Goal: Task Accomplishment & Management: Use online tool/utility

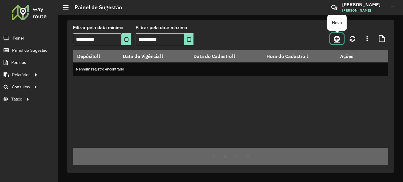
click at [334, 39] on icon at bounding box center [337, 38] width 6 height 7
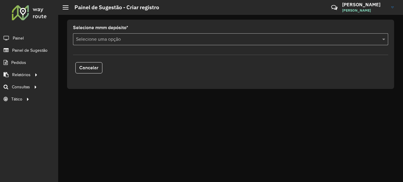
click at [139, 38] on input "text" at bounding box center [224, 39] width 297 height 7
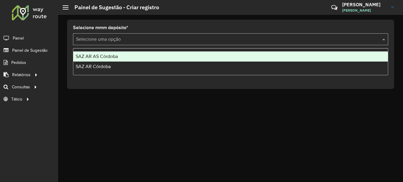
click at [110, 59] on div "SAZ AR AS Córdoba" at bounding box center [230, 56] width 314 height 10
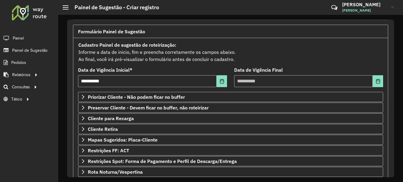
scroll to position [104, 0]
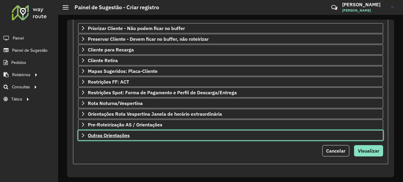
click at [110, 137] on span "Outras Orientações" at bounding box center [109, 135] width 42 height 5
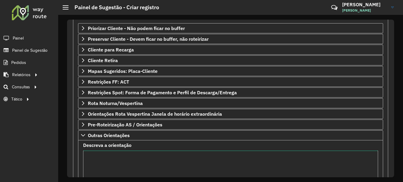
click at [105, 160] on textarea "Descreva a orientação" at bounding box center [230, 175] width 295 height 50
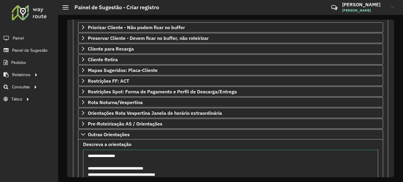
scroll to position [111, 0]
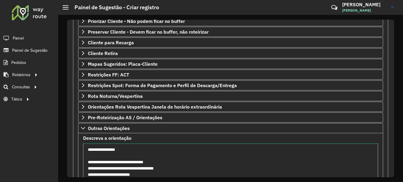
click at [112, 174] on textarea "**********" at bounding box center [230, 168] width 295 height 50
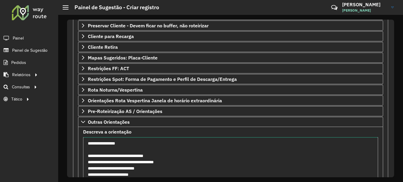
click at [147, 174] on textarea "**********" at bounding box center [230, 162] width 295 height 50
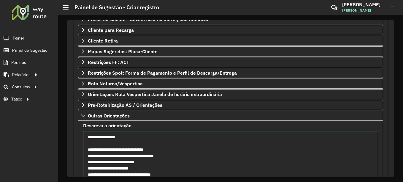
click at [116, 148] on textarea "**********" at bounding box center [230, 156] width 295 height 50
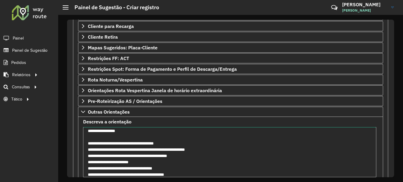
click at [154, 161] on textarea "**********" at bounding box center [229, 152] width 293 height 50
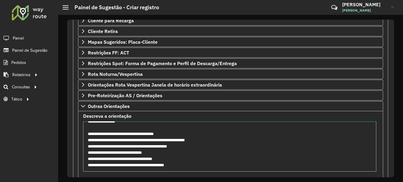
scroll to position [0, 0]
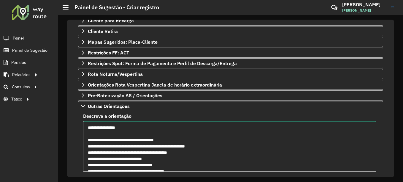
drag, startPoint x: 190, startPoint y: 174, endPoint x: 62, endPoint y: 119, distance: 138.6
click at [62, 119] on div "**********" at bounding box center [230, 98] width 345 height 167
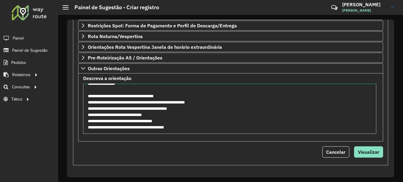
scroll to position [171, 0]
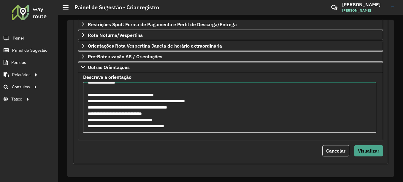
type textarea "**********"
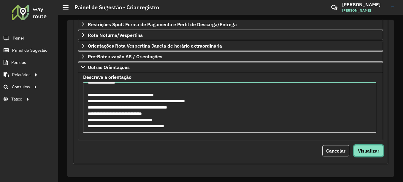
click at [367, 153] on span "Visualizar" at bounding box center [368, 150] width 21 height 6
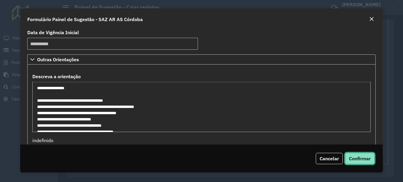
click at [362, 157] on span "Confirmar" at bounding box center [360, 158] width 22 height 6
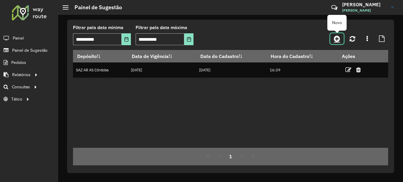
click at [338, 36] on icon at bounding box center [337, 38] width 6 height 7
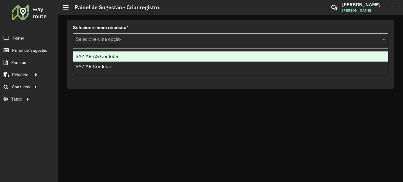
click at [134, 39] on input "text" at bounding box center [224, 39] width 297 height 7
click at [113, 57] on span "SAZ AR AS Córdoba" at bounding box center [97, 56] width 42 height 5
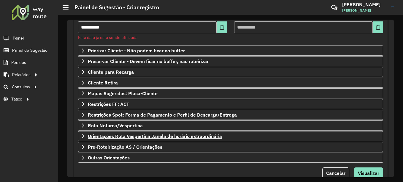
scroll to position [89, 0]
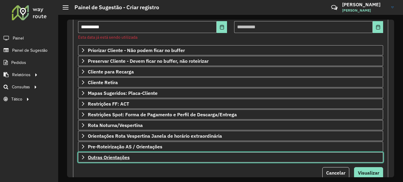
click at [116, 157] on span "Outras Orientações" at bounding box center [109, 157] width 42 height 5
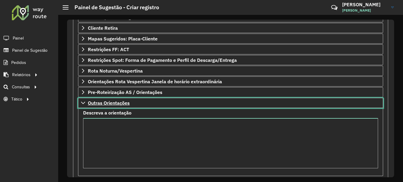
scroll to position [148, 0]
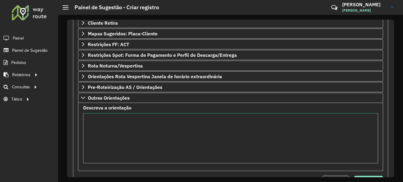
click at [123, 134] on textarea "Descreva a orientação" at bounding box center [230, 138] width 295 height 50
click at [305, 131] on textarea "******" at bounding box center [230, 138] width 295 height 50
click at [88, 120] on textarea "**********" at bounding box center [230, 138] width 295 height 50
drag, startPoint x: 187, startPoint y: 116, endPoint x: 24, endPoint y: 127, distance: 163.5
click at [24, 127] on div "**********" at bounding box center [201, 91] width 403 height 182
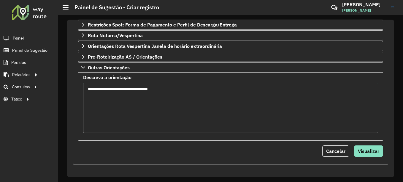
scroll to position [179, 0]
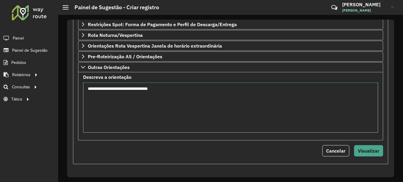
type textarea "**********"
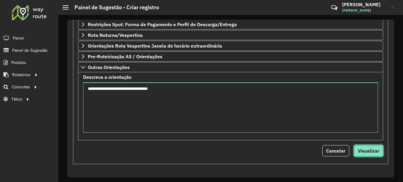
click at [369, 149] on span "Visualizar" at bounding box center [368, 150] width 21 height 6
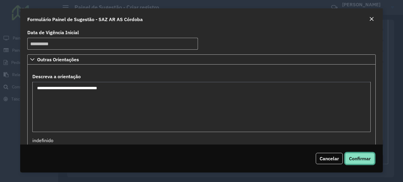
click at [363, 158] on span "Confirmar" at bounding box center [360, 158] width 22 height 6
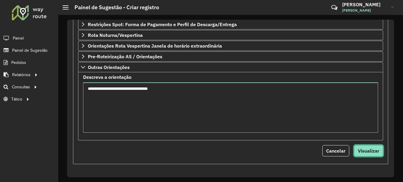
click at [367, 148] on span "Visualizar" at bounding box center [368, 150] width 21 height 6
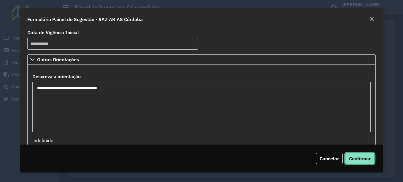
click at [362, 160] on span "Confirmar" at bounding box center [360, 158] width 22 height 6
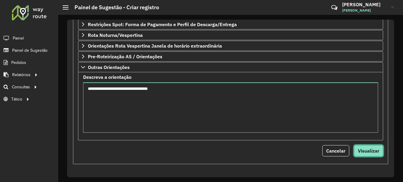
click at [371, 150] on span "Visualizar" at bounding box center [368, 150] width 21 height 6
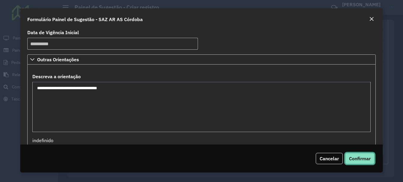
click at [360, 157] on span "Confirmar" at bounding box center [360, 158] width 22 height 6
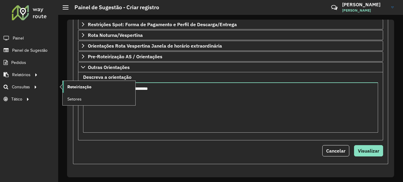
click at [80, 86] on span "Roteirização" at bounding box center [79, 87] width 24 height 6
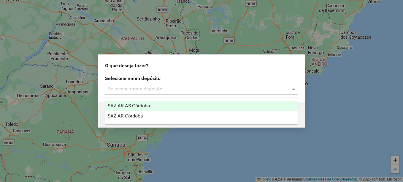
click at [135, 106] on span "SAZ AR AS Córdoba" at bounding box center [129, 105] width 42 height 5
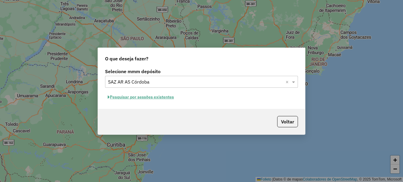
click at [152, 95] on font "Pesquisar por sessões existentes" at bounding box center [142, 96] width 64 height 5
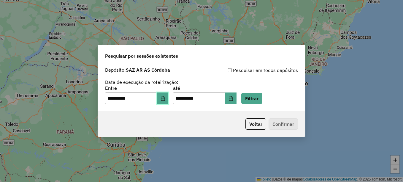
click at [168, 102] on button "Elija la fecha" at bounding box center [162, 98] width 11 height 12
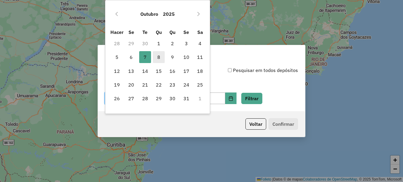
click at [160, 59] on font "8" at bounding box center [158, 56] width 3 height 7
type input "**********"
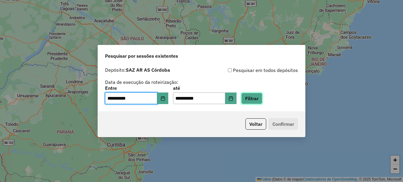
click at [262, 100] on button "Filtrar" at bounding box center [251, 98] width 21 height 11
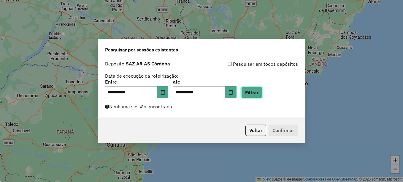
click at [262, 92] on button "Filtrar" at bounding box center [251, 92] width 21 height 11
click at [262, 91] on button "Filtrar" at bounding box center [251, 92] width 21 height 11
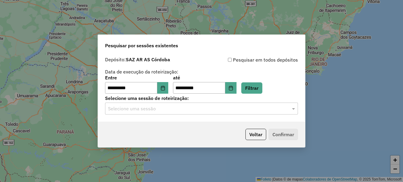
click at [182, 109] on input "text" at bounding box center [195, 108] width 175 height 7
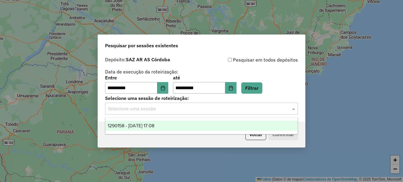
click at [154, 125] on span "1290158 - 08/10/2025 17:08" at bounding box center [131, 125] width 47 height 5
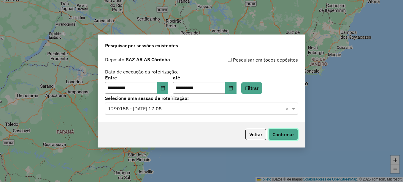
click at [281, 135] on button "Confirmar" at bounding box center [282, 133] width 29 height 11
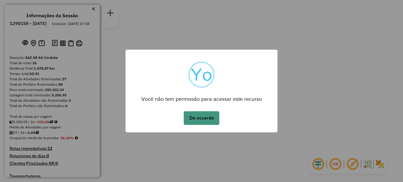
click at [203, 116] on button "De acuerdo" at bounding box center [202, 118] width 36 height 14
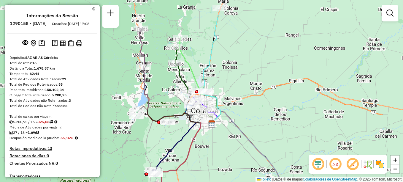
drag, startPoint x: 136, startPoint y: 45, endPoint x: 148, endPoint y: 61, distance: 20.7
click at [147, 67] on icon at bounding box center [177, 95] width 69 height 57
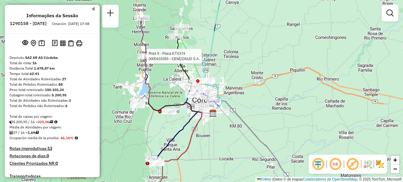
select select "**********"
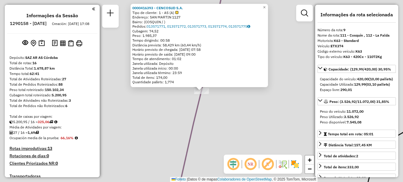
scroll to position [445, 0]
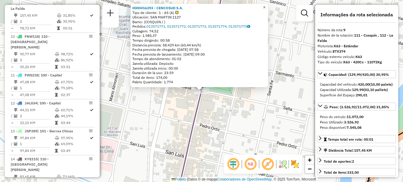
click at [265, 6] on span "×" at bounding box center [264, 7] width 3 height 5
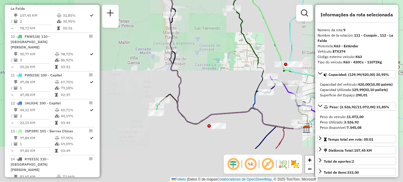
drag, startPoint x: 169, startPoint y: 117, endPoint x: 187, endPoint y: 38, distance: 80.4
click at [187, 39] on div "Janela de atendimento Grade de atendimento Capacidade Transportadoras Veículos …" at bounding box center [201, 91] width 403 height 182
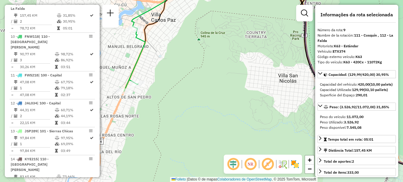
drag, startPoint x: 155, startPoint y: 31, endPoint x: 138, endPoint y: 114, distance: 84.2
click at [138, 114] on div "Rota 10 - Placa FNW118 0000092127 - BLANCH BENJAMIN LUIS Janela de atendimento …" at bounding box center [201, 91] width 403 height 182
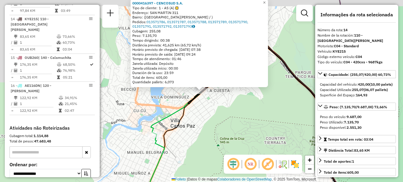
scroll to position [600, 0]
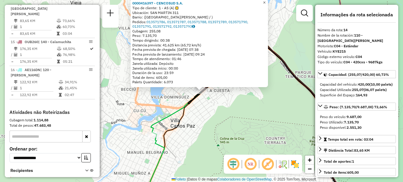
click at [265, 1] on span "×" at bounding box center [264, 2] width 3 height 5
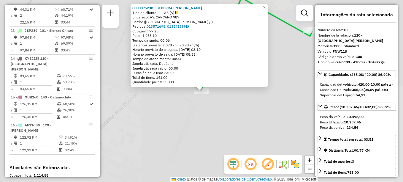
scroll to position [478, 0]
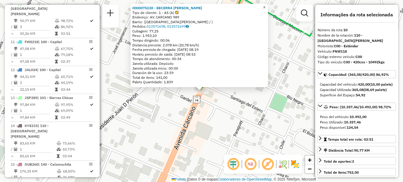
click at [265, 5] on span "×" at bounding box center [264, 7] width 3 height 5
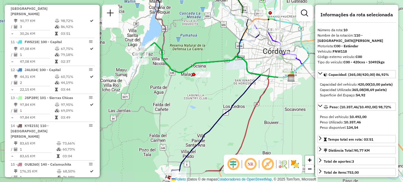
drag, startPoint x: 224, startPoint y: 103, endPoint x: 180, endPoint y: 87, distance: 46.4
click at [180, 87] on div "Janela de atendimento Grade de atendimento Capacidade Transportadoras Veículos …" at bounding box center [201, 91] width 403 height 182
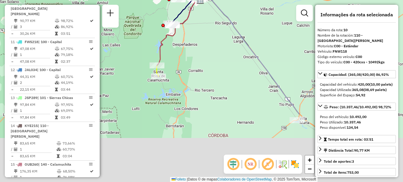
drag, startPoint x: 171, startPoint y: 85, endPoint x: 176, endPoint y: 56, distance: 28.5
click at [176, 56] on div "Janela de atendimento Grade de atendimento Capacidade Transportadoras Veículos …" at bounding box center [201, 91] width 403 height 182
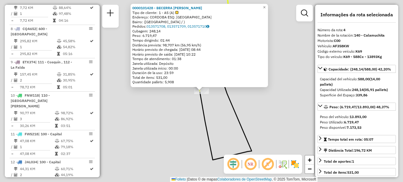
scroll to position [295, 0]
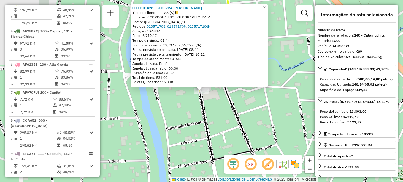
click at [265, 7] on span "×" at bounding box center [264, 7] width 3 height 5
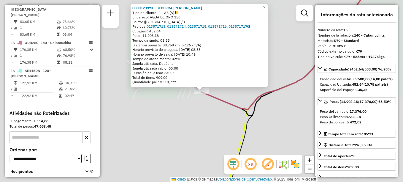
scroll to position [631, 0]
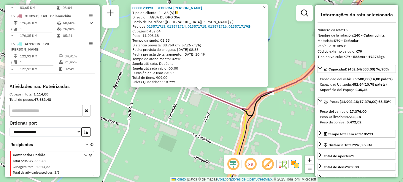
click at [265, 5] on span "×" at bounding box center [264, 7] width 3 height 5
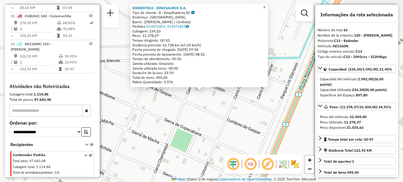
click at [265, 6] on span "×" at bounding box center [264, 7] width 3 height 5
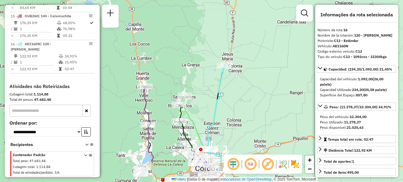
drag, startPoint x: 214, startPoint y: 121, endPoint x: 241, endPoint y: 84, distance: 45.9
click at [241, 84] on div "Janela de atendimento Grade de atendimento Capacidade Transportadoras Veículos …" at bounding box center [201, 91] width 403 height 182
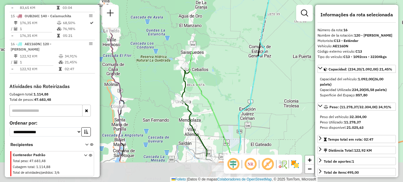
drag, startPoint x: 213, startPoint y: 93, endPoint x: 221, endPoint y: 55, distance: 39.6
click at [221, 55] on div "Janela de atendimento Grade de atendimento Capacidade Transportadoras Veículos …" at bounding box center [201, 91] width 403 height 182
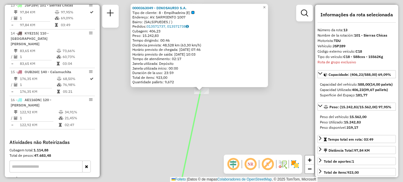
scroll to position [567, 0]
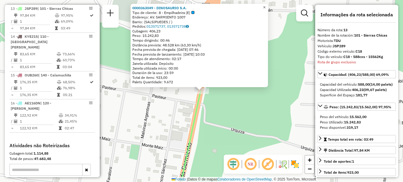
click at [268, 6] on link "×" at bounding box center [264, 7] width 7 height 7
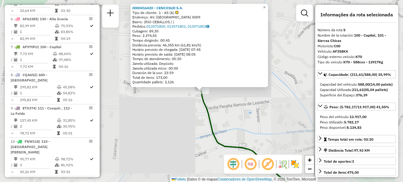
scroll to position [328, 0]
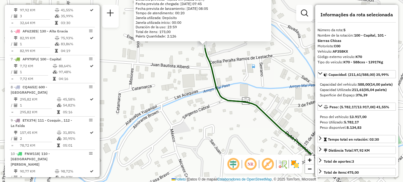
drag, startPoint x: 195, startPoint y: 99, endPoint x: 198, endPoint y: 55, distance: 44.3
click at [198, 55] on div "0000416420 - CENCOSUD S.A. Tipo de cliente: 1 - AS (A) Endereço: AV. SAN MARTIN…" at bounding box center [201, 91] width 403 height 182
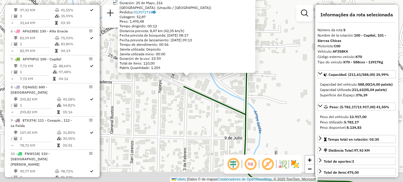
drag, startPoint x: 226, startPoint y: 98, endPoint x: 219, endPoint y: 91, distance: 10.1
click at [219, 91] on div "0000133758 - BLANCH BENJAMIN LUIS Tipo de cliente: 1 - AS (A) Duración: 25 de M…" at bounding box center [201, 91] width 403 height 182
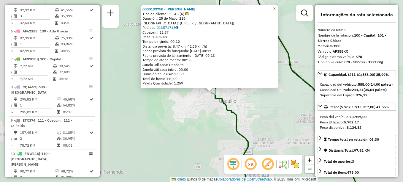
click at [189, 105] on div "0000133758 - BLANCH BENJAMIN LUIS Tipo de cliente: 1 - AS (A) Duración: 25 de M…" at bounding box center [201, 91] width 403 height 182
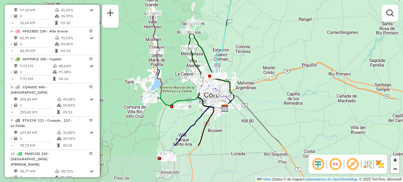
drag, startPoint x: 212, startPoint y: 64, endPoint x: 219, endPoint y: 12, distance: 52.4
click at [219, 12] on div "Janela de atendimento Grade de atendimento Capacidade Transportadoras Veículos …" at bounding box center [201, 91] width 403 height 182
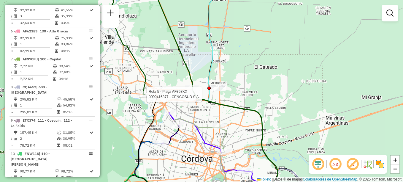
select select "**********"
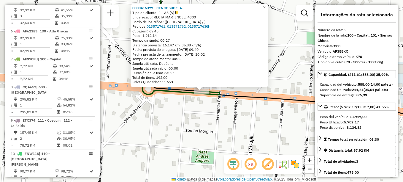
drag, startPoint x: 227, startPoint y: 110, endPoint x: 191, endPoint y: 74, distance: 51.4
click at [191, 74] on div "0000416377 - CENCOSUD S.A. Tipo de cliente: 1 - AS (A) Enderezado: RECTA MARTIN…" at bounding box center [201, 91] width 403 height 182
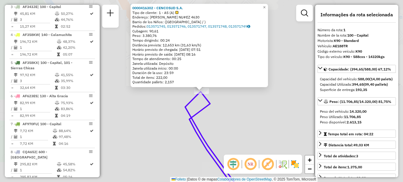
scroll to position [211, 0]
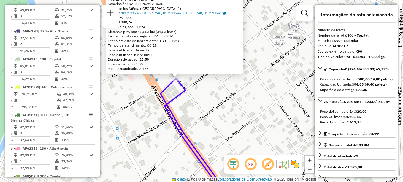
drag, startPoint x: 171, startPoint y: 96, endPoint x: 147, endPoint y: 79, distance: 30.4
click at [160, 79] on icon at bounding box center [191, 132] width 62 height 108
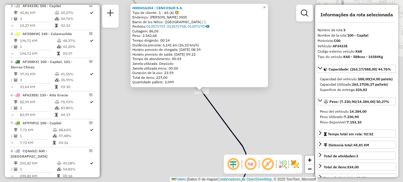
scroll to position [267, 0]
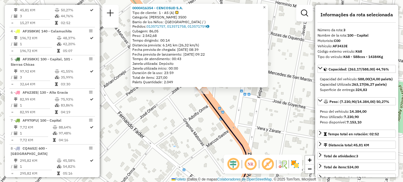
drag, startPoint x: 194, startPoint y: 116, endPoint x: 160, endPoint y: 90, distance: 42.5
click at [162, 92] on div "0000416354 - CENCOSUD S.A. Tipo de cliente: 1 - AS (A) Categoría: RAFAEL NUNEZ …" at bounding box center [201, 91] width 403 height 182
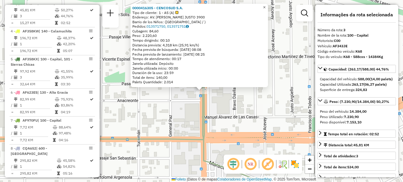
click at [265, 5] on span "×" at bounding box center [264, 7] width 3 height 5
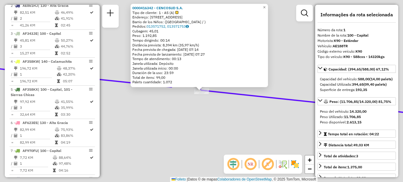
scroll to position [211, 0]
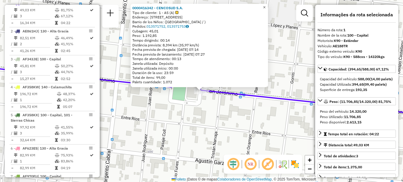
click at [268, 4] on link "×" at bounding box center [264, 7] width 7 height 7
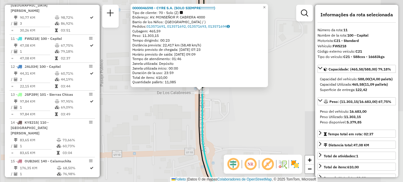
scroll to position [511, 0]
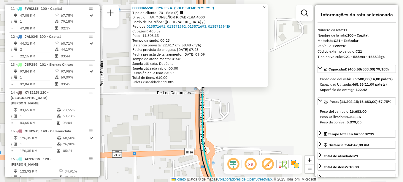
click at [265, 5] on span "×" at bounding box center [264, 7] width 3 height 5
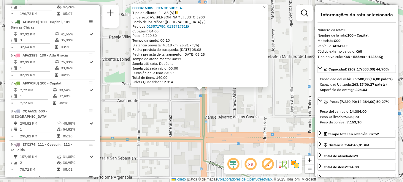
scroll to position [267, 0]
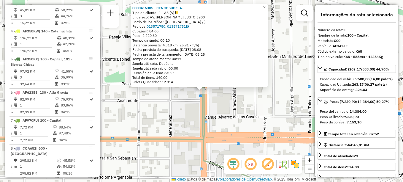
click at [291, 89] on div "0000416305 - CENCOSUD S.A. Tipo de cliente: 1 - AS (A) Endereço: AV. JUAN B. JU…" at bounding box center [201, 91] width 403 height 182
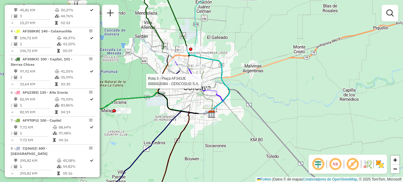
select select "**********"
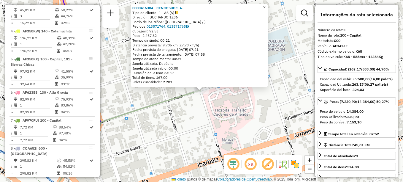
click at [268, 4] on link "×" at bounding box center [264, 7] width 7 height 7
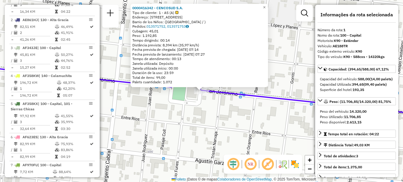
scroll to position [211, 0]
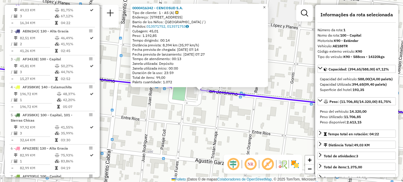
click at [265, 5] on span "×" at bounding box center [264, 7] width 3 height 5
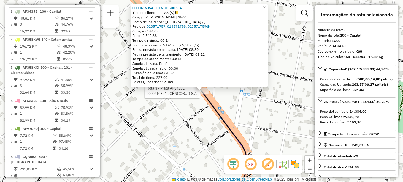
scroll to position [267, 0]
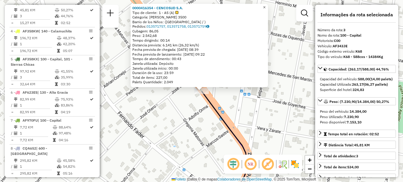
click at [265, 5] on span "×" at bounding box center [264, 7] width 3 height 5
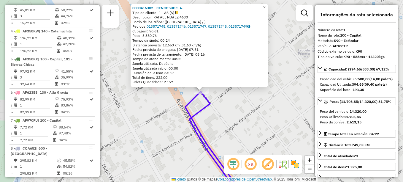
scroll to position [211, 0]
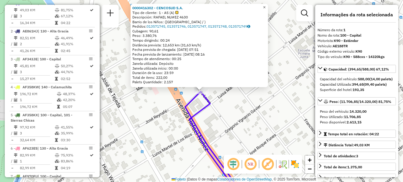
click at [265, 6] on span "×" at bounding box center [264, 7] width 3 height 5
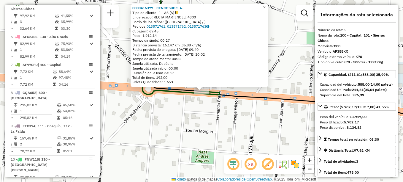
scroll to position [328, 0]
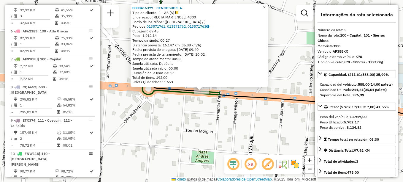
click at [265, 6] on span "×" at bounding box center [264, 7] width 3 height 5
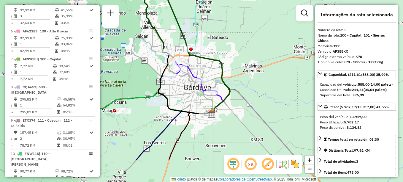
drag, startPoint x: 220, startPoint y: 94, endPoint x: 195, endPoint y: 57, distance: 44.3
click at [195, 57] on icon at bounding box center [184, 36] width 92 height 153
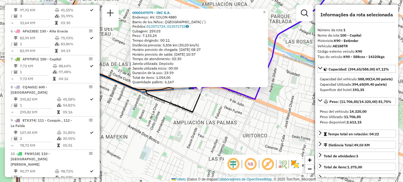
scroll to position [211, 0]
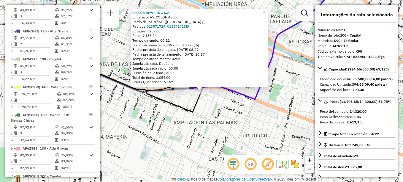
click at [265, 11] on span "×" at bounding box center [264, 11] width 3 height 5
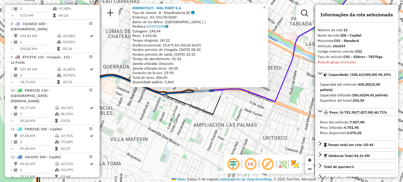
scroll to position [539, 0]
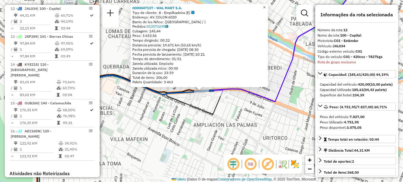
click at [265, 7] on span "×" at bounding box center [264, 7] width 3 height 5
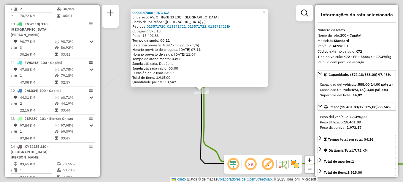
scroll to position [389, 0]
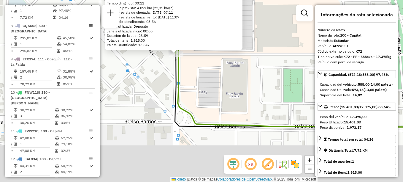
drag, startPoint x: 226, startPoint y: 119, endPoint x: 173, endPoint y: 57, distance: 81.8
click at [191, 68] on div "0000147066 - INC S.A. Endereço: AV. O'HIGGINS ESQ. CALMAYO Barrio de los Niños:…" at bounding box center [201, 91] width 403 height 182
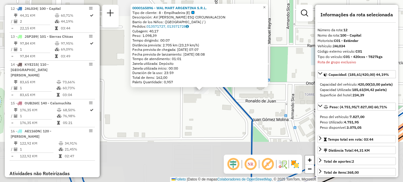
scroll to position [539, 0]
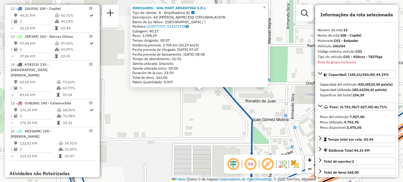
click at [197, 125] on div "Rota 12 - Placa JAL034 0000165896 - WAL MART ARGENTINA S.R.L. 0000165896 - WAL …" at bounding box center [201, 91] width 403 height 182
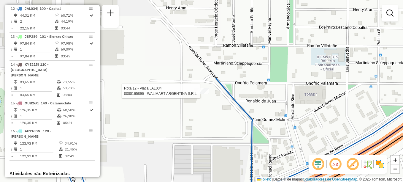
select select "**********"
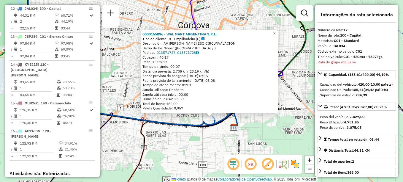
click at [251, 129] on div "0000165896 - WAL MART ARGENTINA S.R.L. Tipo de cliente: 8 - Empilhadeira (E) De…" at bounding box center [201, 91] width 403 height 182
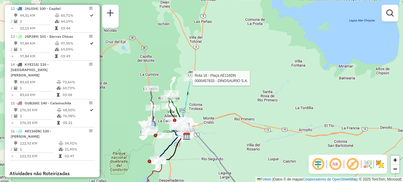
select select "**********"
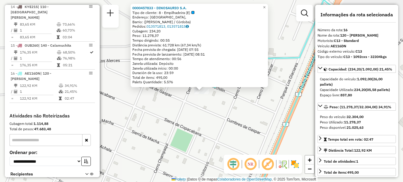
scroll to position [631, 0]
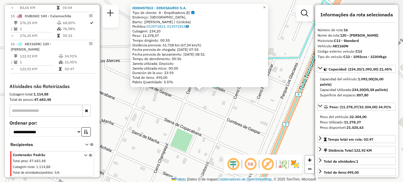
click at [183, 125] on div "0000457833 - DINOSAURIO S.A. Tipo de cliente: 8 - Empilhadeira (E) Endereço: Ca…" at bounding box center [201, 91] width 403 height 182
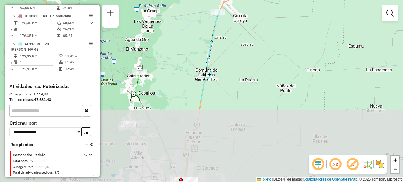
drag, startPoint x: 203, startPoint y: 69, endPoint x: 226, endPoint y: -17, distance: 89.0
click at [226, 0] on html "Aguarde... Pop-up bloqueado! Seu navegador bloqueou automáticamente a abertura …" at bounding box center [201, 91] width 403 height 182
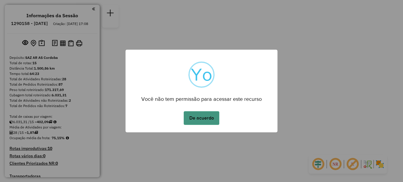
click at [205, 120] on button "De acuerdo" at bounding box center [202, 118] width 36 height 14
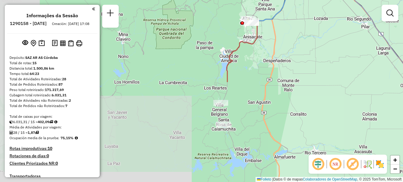
drag, startPoint x: 195, startPoint y: 118, endPoint x: 292, endPoint y: 15, distance: 141.6
click at [292, 15] on div "Janela de atendimento Grade de atendimento Capacidade Transportadoras Veículos …" at bounding box center [201, 91] width 403 height 182
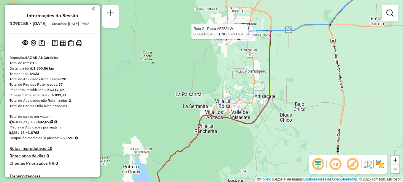
select select "**********"
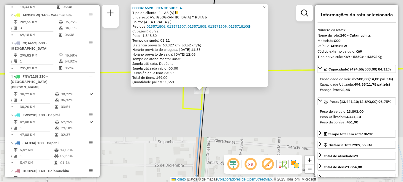
scroll to position [239, 0]
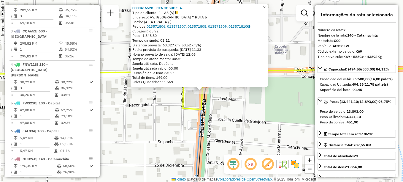
click at [265, 5] on span "×" at bounding box center [264, 7] width 3 height 5
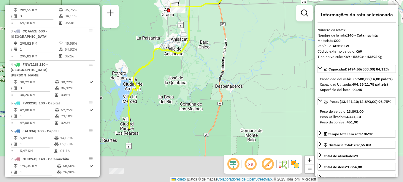
drag, startPoint x: 212, startPoint y: 100, endPoint x: 187, endPoint y: 9, distance: 94.8
click at [189, 21] on div "Janela de atendimento Grade de atendimento Capacidade Transportadoras Veículos …" at bounding box center [201, 91] width 403 height 182
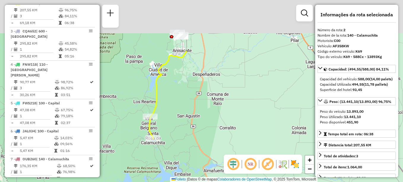
drag, startPoint x: 205, startPoint y: 43, endPoint x: 222, endPoint y: 114, distance: 72.7
click at [222, 114] on div "Janela de atendimento Grade de atendimento Capacidade Transportadoras Veículos …" at bounding box center [201, 91] width 403 height 182
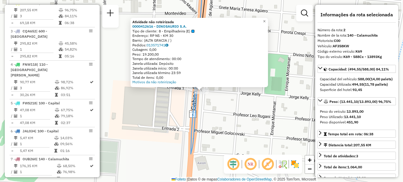
drag, startPoint x: 219, startPoint y: 108, endPoint x: 208, endPoint y: 95, distance: 17.3
click at [218, 108] on div "Atividade não roteirizada 0000412616 - DINOSAURIO S.A. Tipo de cliente: 8 - Emp…" at bounding box center [201, 91] width 403 height 182
click at [181, 94] on div "Atividade não roteirizada 0000412616 - DINOSAURIO S.A. Tipo de cliente: 8 - Emp…" at bounding box center [201, 91] width 403 height 182
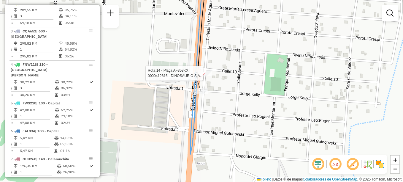
select select "**********"
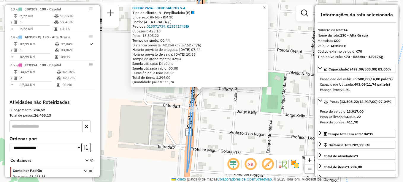
scroll to position [582, 0]
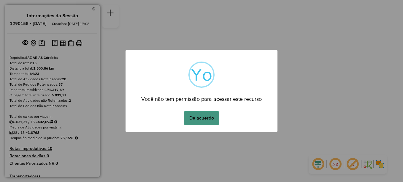
click at [209, 116] on button "De acuerdo" at bounding box center [202, 118] width 36 height 14
click at [200, 117] on button "De acuerdo" at bounding box center [202, 118] width 36 height 14
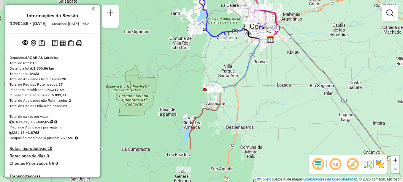
drag, startPoint x: 198, startPoint y: 131, endPoint x: 253, endPoint y: 85, distance: 72.2
click at [253, 85] on div "Janela de atendimento Grade de atendimento Capacidade Transportadoras Veículos …" at bounding box center [201, 91] width 403 height 182
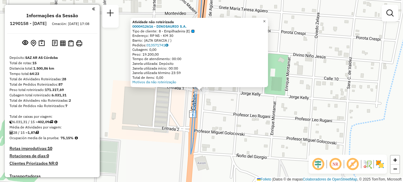
click at [265, 19] on span "×" at bounding box center [264, 21] width 3 height 5
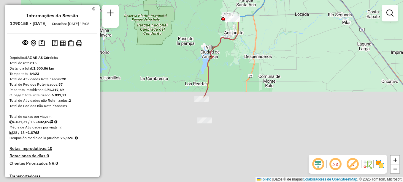
drag, startPoint x: 205, startPoint y: 163, endPoint x: 230, endPoint y: 59, distance: 107.3
click at [230, 59] on div "Janela de atendimento Grade de atendimento Capacidade Transportadoras Veículos …" at bounding box center [201, 91] width 403 height 182
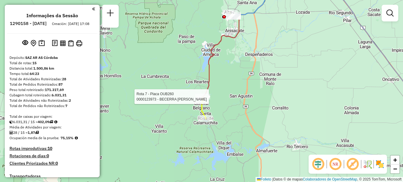
select select "**********"
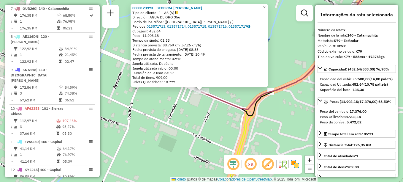
scroll to position [389, 0]
click at [265, 7] on span "×" at bounding box center [264, 7] width 3 height 5
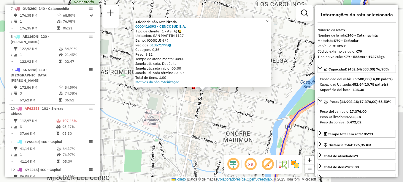
click at [268, 21] on span "×" at bounding box center [267, 21] width 3 height 5
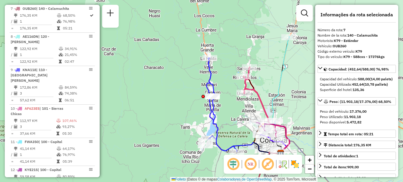
drag, startPoint x: 235, startPoint y: 45, endPoint x: 227, endPoint y: 49, distance: 8.2
click at [227, 50] on div "Janela de atendimento Grade de atendimento Capacidade Transportadoras Veículos …" at bounding box center [201, 91] width 403 height 182
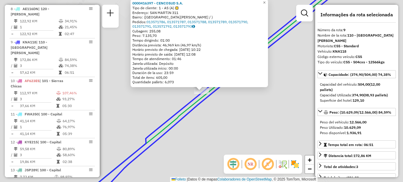
scroll to position [445, 0]
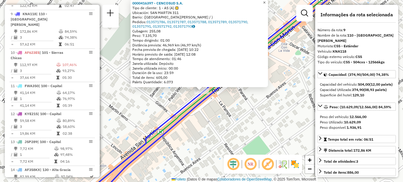
click at [265, 2] on span "×" at bounding box center [264, 2] width 3 height 5
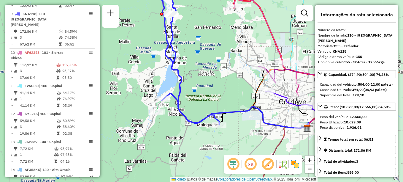
click at [241, 59] on div "Janela de atendimento Grade de atendimento Capacidade Transportadoras Veículos …" at bounding box center [201, 91] width 403 height 182
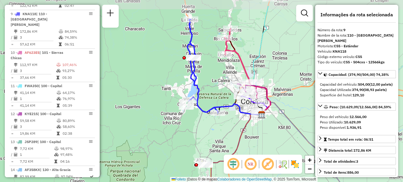
drag, startPoint x: 235, startPoint y: 58, endPoint x: 226, endPoint y: 79, distance: 23.0
click at [226, 79] on div "Janela de atendimento Grade de atendimento Capacidade Transportadoras Veículos …" at bounding box center [201, 91] width 403 height 182
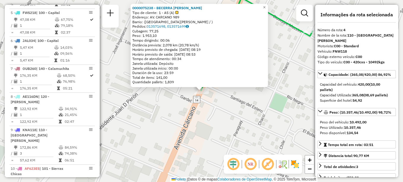
scroll to position [300, 0]
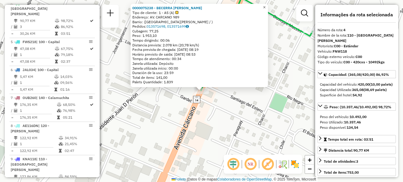
click at [265, 6] on span "×" at bounding box center [264, 7] width 3 height 5
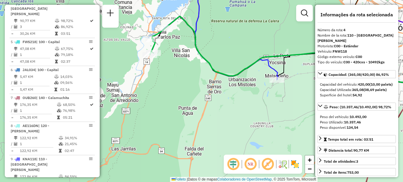
drag, startPoint x: 203, startPoint y: 133, endPoint x: 181, endPoint y: 126, distance: 23.3
click at [181, 126] on div "Janela de atendimento Grade de atendimento Capacidade Transportadoras Veículos …" at bounding box center [201, 91] width 403 height 182
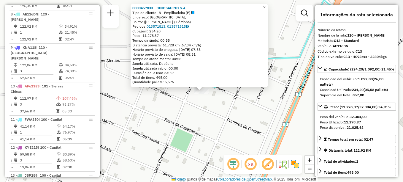
scroll to position [417, 0]
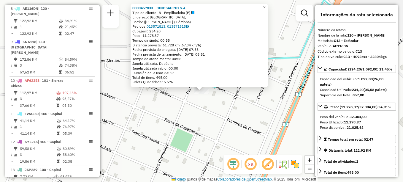
click at [184, 122] on div "Rota 8 - Plaça AE116DN 0000457833 - DINOSAURIO S.A. 0000457833 - DINOSAURIO S.A…" at bounding box center [201, 91] width 403 height 182
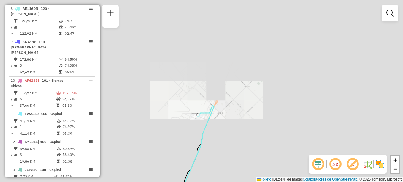
drag, startPoint x: 194, startPoint y: 148, endPoint x: 271, endPoint y: 0, distance: 166.5
click at [262, 22] on div "Janela de atendimento Grade de atendimento Capacidade Transportadoras Veículos …" at bounding box center [201, 91] width 403 height 182
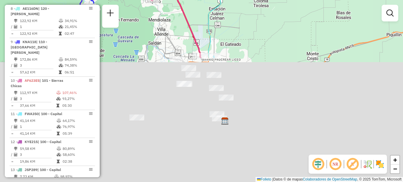
drag, startPoint x: 208, startPoint y: 8, endPoint x: 212, endPoint y: -27, distance: 35.2
click at [212, 0] on html "Aguarde... Pop-up bloqueado! Seu navegador bloqueou automáticamente a abertura …" at bounding box center [201, 91] width 403 height 182
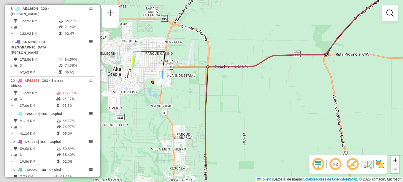
drag, startPoint x: 163, startPoint y: 119, endPoint x: 285, endPoint y: 62, distance: 134.8
click at [285, 62] on div "Janela de atendimento Grade de atendimento Capacidade Transportadoras Veículos …" at bounding box center [201, 91] width 403 height 182
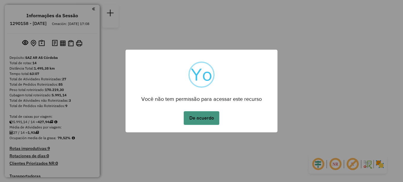
click at [202, 111] on button "De acuerdo" at bounding box center [202, 118] width 36 height 14
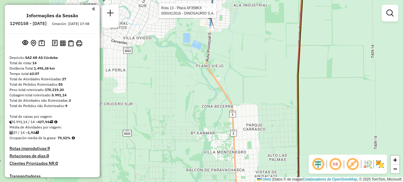
select select "**********"
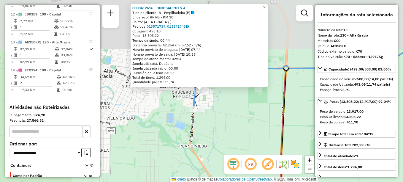
scroll to position [554, 0]
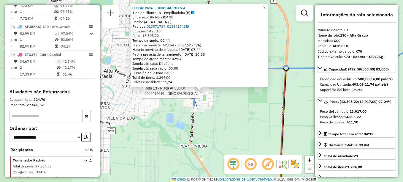
click at [180, 111] on div "Rota 13 - Plaça AF358KX 0000412616 - DINOSAURIO S.A. 0000412616 - DINOSAURIO S.…" at bounding box center [201, 91] width 403 height 182
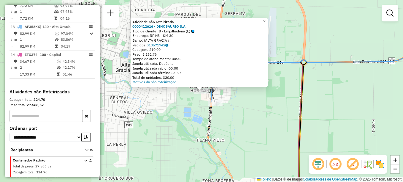
click at [225, 127] on div "Atividade não roteirizada 0000412616 - DINOSAURIO S.A. Tipo de cliente: 8 - Emp…" at bounding box center [201, 91] width 403 height 182
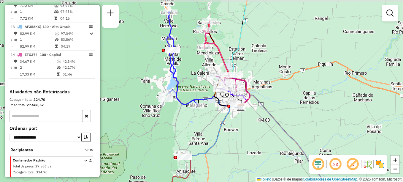
drag, startPoint x: 198, startPoint y: 101, endPoint x: 180, endPoint y: 122, distance: 27.2
click at [180, 122] on div "Janela de atendimento Grade de atendimento Capacidade Transportadoras Veículos …" at bounding box center [201, 91] width 403 height 182
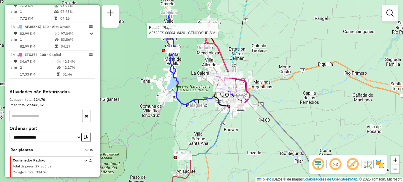
select select "**********"
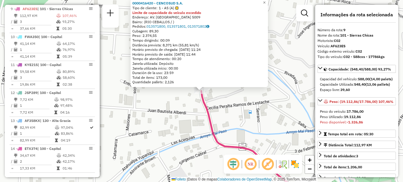
scroll to position [450, 0]
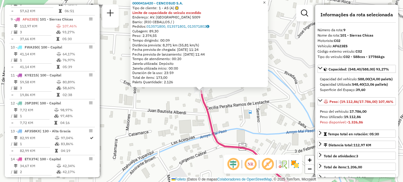
drag, startPoint x: 268, startPoint y: 4, endPoint x: 262, endPoint y: 6, distance: 6.8
click at [268, 4] on link "×" at bounding box center [264, 2] width 7 height 7
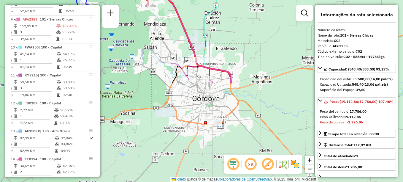
drag, startPoint x: 186, startPoint y: 58, endPoint x: 161, endPoint y: -12, distance: 74.5
click at [161, 0] on html "Aguarde... Pop-up bloqueado! Seu navegador bloqueou automáticamente a abertura …" at bounding box center [201, 91] width 403 height 182
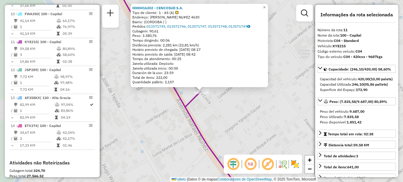
scroll to position [511, 0]
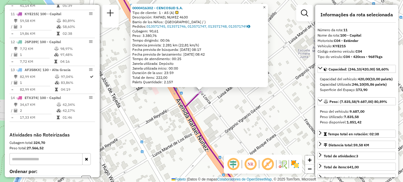
click at [265, 6] on span "×" at bounding box center [264, 7] width 3 height 5
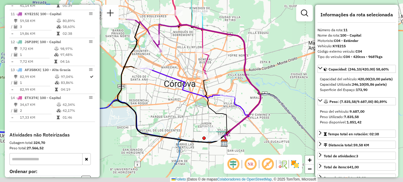
drag, startPoint x: 196, startPoint y: 90, endPoint x: 172, endPoint y: 43, distance: 52.8
click at [172, 43] on div "Janela de atendimento Grade de atendimento Capacidade Transportadoras Veículos …" at bounding box center [201, 91] width 403 height 182
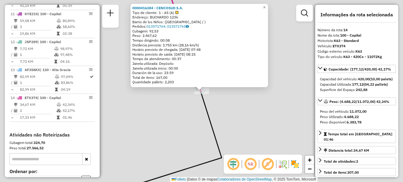
scroll to position [554, 0]
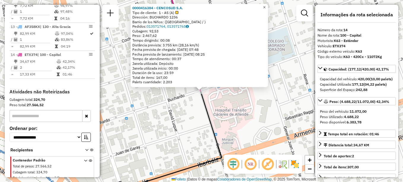
click at [265, 6] on span "×" at bounding box center [264, 7] width 3 height 5
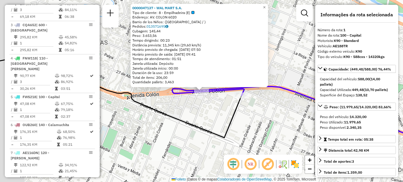
scroll to position [211, 0]
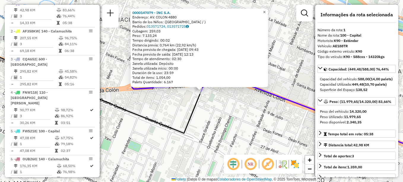
click at [265, 12] on span "×" at bounding box center [264, 11] width 3 height 5
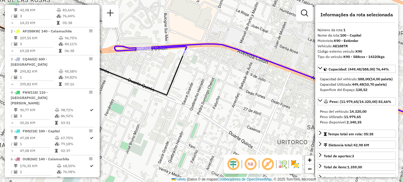
drag, startPoint x: 191, startPoint y: 124, endPoint x: 171, endPoint y: 76, distance: 51.6
click at [173, 82] on icon at bounding box center [62, 54] width 241 height 79
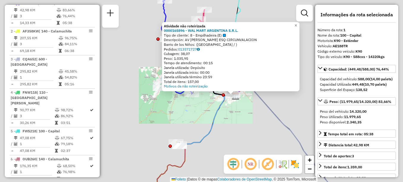
click at [218, 120] on div "Atividade não roteirizada 0000165896 - WAL MART ARGENTINA S.R.L. Tipo de client…" at bounding box center [201, 91] width 403 height 182
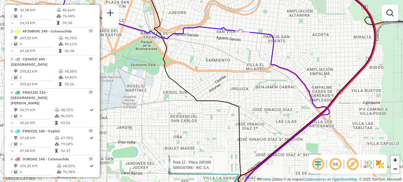
select select "**********"
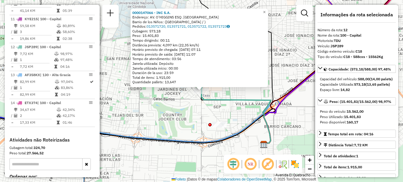
scroll to position [539, 0]
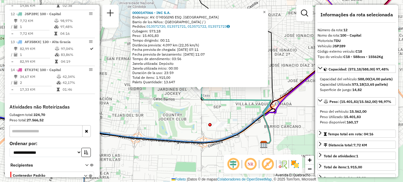
click at [265, 12] on span "×" at bounding box center [264, 11] width 3 height 5
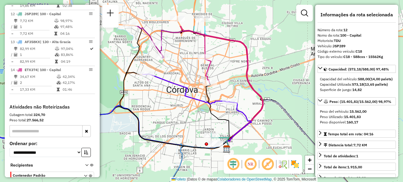
drag, startPoint x: 196, startPoint y: 74, endPoint x: 188, endPoint y: 114, distance: 40.6
click at [188, 114] on div "Janela de atendimento Grade de atendimento Capacidade Transportadoras Veículos …" at bounding box center [201, 91] width 403 height 182
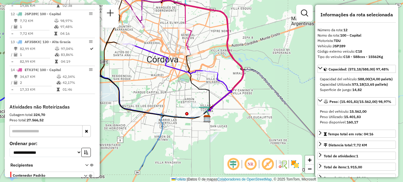
drag, startPoint x: 182, startPoint y: 80, endPoint x: 147, endPoint y: 70, distance: 36.6
click at [147, 70] on div "Janela de atendimento Grade de atendimento Capacidade Transportadoras Veículos …" at bounding box center [201, 91] width 403 height 182
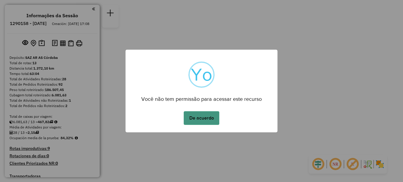
click at [203, 116] on button "De acuerdo" at bounding box center [202, 118] width 36 height 14
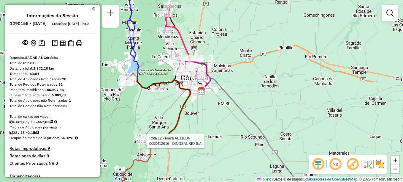
select select "**********"
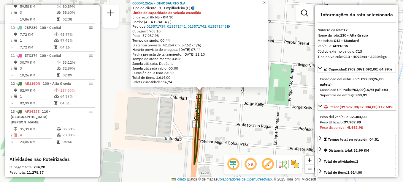
scroll to position [532, 0]
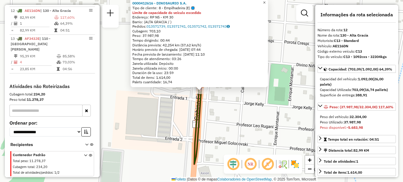
drag, startPoint x: 270, startPoint y: 0, endPoint x: 245, endPoint y: 28, distance: 37.6
click at [268, 1] on link "×" at bounding box center [264, 2] width 7 height 7
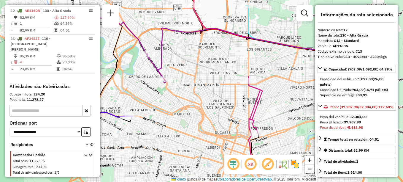
drag, startPoint x: 203, startPoint y: 86, endPoint x: 203, endPoint y: 52, distance: 34.4
click at [203, 52] on div "Janela de atendimento Grade de atendimento Capacidade Transportadoras Veículos …" at bounding box center [201, 91] width 403 height 182
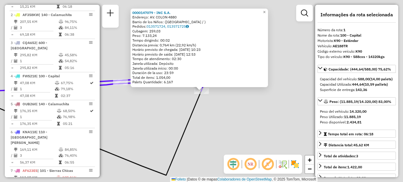
scroll to position [211, 0]
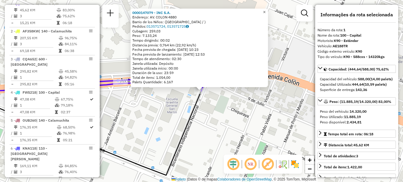
click at [265, 10] on span "×" at bounding box center [264, 11] width 3 height 5
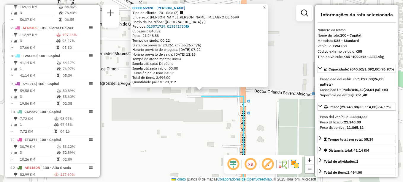
scroll to position [422, 0]
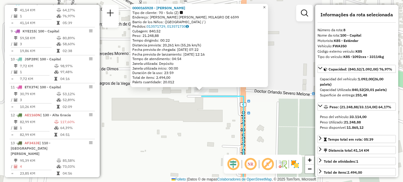
click at [265, 6] on span "×" at bounding box center [264, 7] width 3 height 5
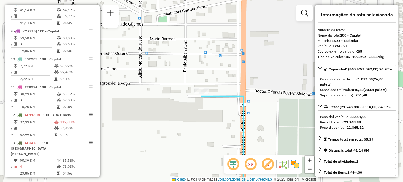
click at [191, 100] on div "Janela de atendimento Grade de atendimento Capacidade Transportadoras Veículos …" at bounding box center [201, 91] width 403 height 182
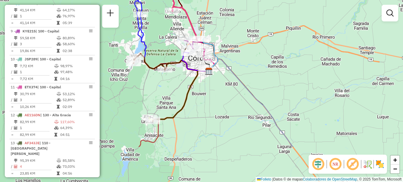
drag, startPoint x: 199, startPoint y: 71, endPoint x: 209, endPoint y: 14, distance: 57.4
click at [209, 16] on div "Janela de atendimento Grade de atendimento Capacidade Transportadoras Veículos …" at bounding box center [201, 91] width 403 height 182
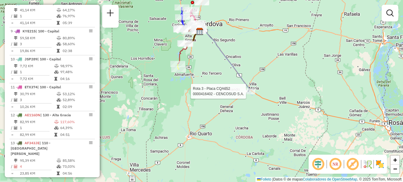
select select "**********"
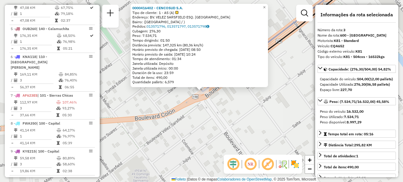
scroll to position [272, 0]
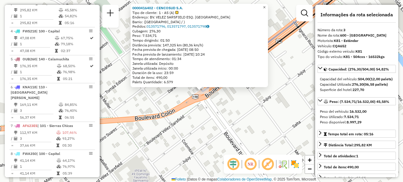
click at [268, 6] on link "×" at bounding box center [264, 7] width 7 height 7
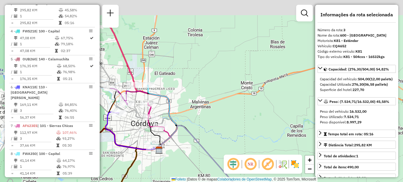
drag, startPoint x: 176, startPoint y: 83, endPoint x: 169, endPoint y: 116, distance: 33.6
click at [169, 116] on div "Janela de atendimento Grade de atendimento Capacidade Transportadoras Veículos …" at bounding box center [201, 91] width 403 height 182
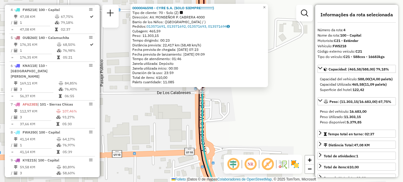
scroll to position [300, 0]
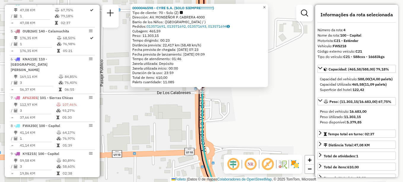
click at [265, 6] on span "×" at bounding box center [264, 7] width 3 height 5
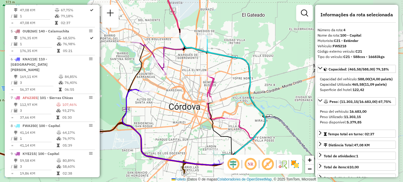
drag, startPoint x: 218, startPoint y: 85, endPoint x: 182, endPoint y: 53, distance: 47.7
click at [183, 54] on div "Janela de atendimento Grade de atendimento Capacidade Transportadoras Veículos …" at bounding box center [201, 91] width 403 height 182
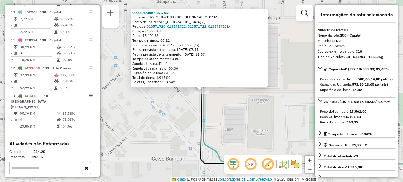
scroll to position [478, 0]
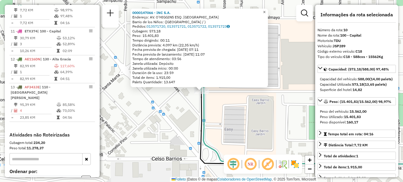
drag, startPoint x: 270, startPoint y: 10, endPoint x: 266, endPoint y: 16, distance: 7.9
click at [268, 10] on link "×" at bounding box center [264, 12] width 7 height 7
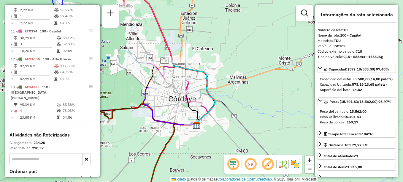
drag, startPoint x: 226, startPoint y: 69, endPoint x: 241, endPoint y: 35, distance: 36.7
click at [234, 48] on div "Janela de atendimento Grade de atendimento Capacidade Transportadoras Veículos …" at bounding box center [201, 91] width 403 height 182
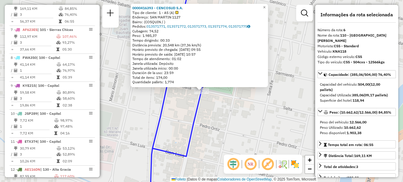
scroll to position [356, 0]
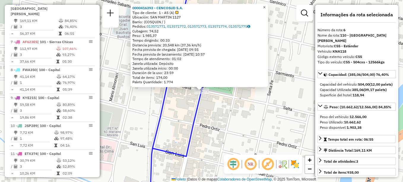
click at [268, 6] on link "×" at bounding box center [264, 7] width 7 height 7
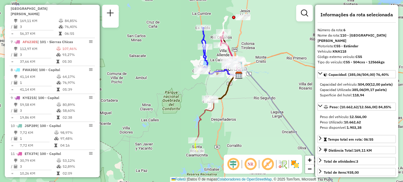
drag, startPoint x: 193, startPoint y: 115, endPoint x: 172, endPoint y: 68, distance: 51.4
click at [173, 69] on div "Janela de atendimento Grade de atendimento Capacidade Transportadoras Veículos …" at bounding box center [201, 91] width 403 height 182
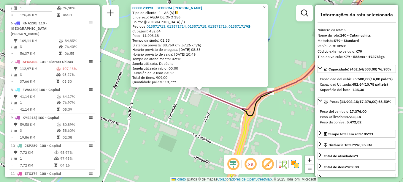
scroll to position [328, 0]
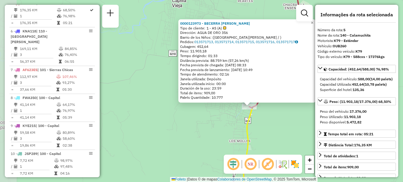
click at [237, 129] on div "Rota 5 - Placa OUB260 0000123973 - BECERRA MIGUEL S.A. 0000123973 - BECERRA MIG…" at bounding box center [201, 91] width 403 height 182
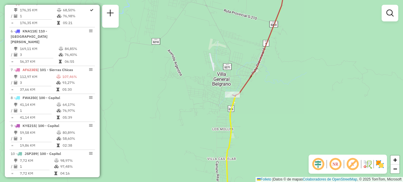
drag, startPoint x: 198, startPoint y: 111, endPoint x: 154, endPoint y: 60, distance: 67.9
click at [163, 68] on div "Janela de atendimento Grade de atendimento Capacidade Transportadoras Veículos …" at bounding box center [201, 91] width 403 height 182
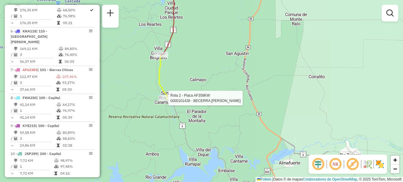
select select "**********"
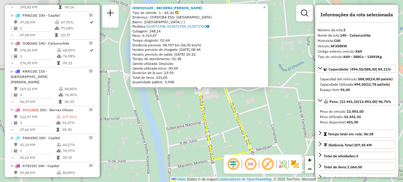
scroll to position [239, 0]
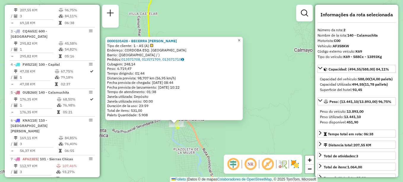
click at [240, 40] on span "×" at bounding box center [239, 40] width 3 height 5
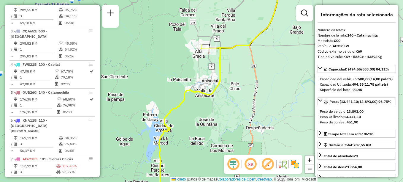
drag, startPoint x: 170, startPoint y: 67, endPoint x: 172, endPoint y: 16, distance: 51.1
click at [172, 19] on div "Janela de atendimento Grade de atendimento Capacidade Transportadoras Veículos …" at bounding box center [201, 91] width 403 height 182
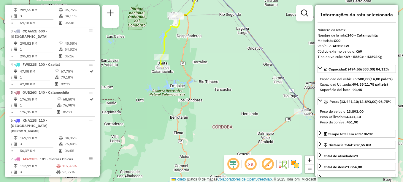
click at [303, 117] on div "Janela de atendimento Grade de atendimento Capacidade Transportadoras Veículos …" at bounding box center [201, 91] width 403 height 182
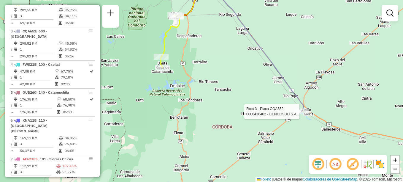
select select "**********"
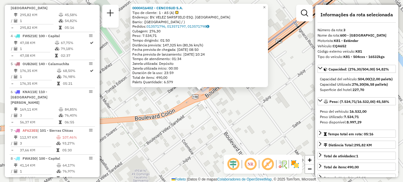
scroll to position [272, 0]
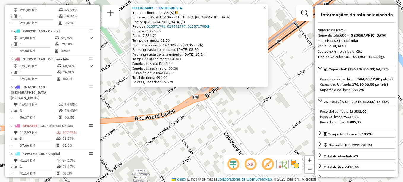
click at [189, 134] on div "Rota 3 - Placa CQA652 0000416402 - CENCOSUD S.A. 0000416402 - CENCOSUD S.A. Tip…" at bounding box center [201, 91] width 403 height 182
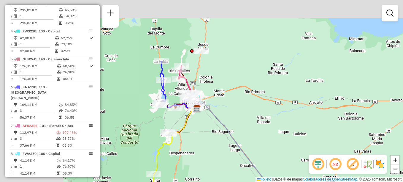
drag, startPoint x: 175, startPoint y: 96, endPoint x: 231, endPoint y: 131, distance: 65.7
click at [231, 131] on icon at bounding box center [246, 165] width 99 height 125
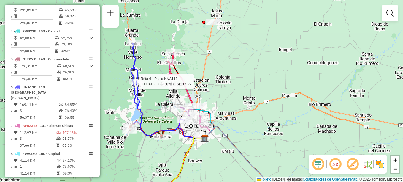
select select "**********"
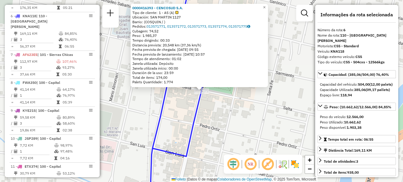
scroll to position [356, 0]
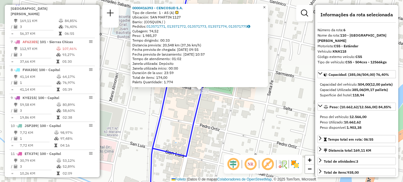
drag, startPoint x: 268, startPoint y: 6, endPoint x: 241, endPoint y: 21, distance: 30.9
click at [265, 5] on span "×" at bounding box center [264, 7] width 3 height 5
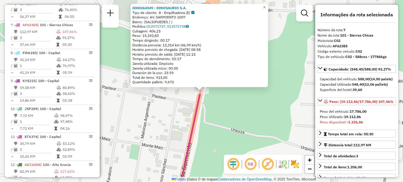
scroll to position [389, 0]
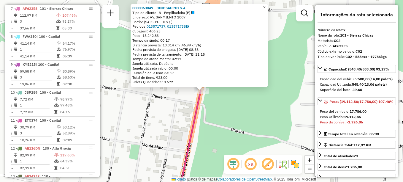
click at [268, 5] on link "×" at bounding box center [264, 7] width 7 height 7
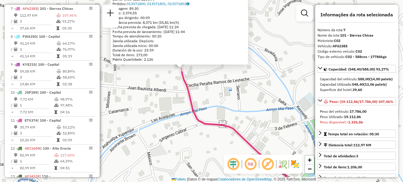
drag, startPoint x: 215, startPoint y: 115, endPoint x: 192, endPoint y: 67, distance: 53.5
click at [193, 74] on div "0000416420 - CENCOSUD S.A. Tipo de cliente: 1 - AS (A) Limite de capacidade do …" at bounding box center [201, 91] width 403 height 182
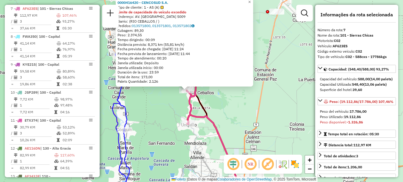
drag, startPoint x: 178, startPoint y: 123, endPoint x: 186, endPoint y: 105, distance: 20.0
click at [184, 95] on div "0000416420 - CENCOSUD S.A. Tipo de cliente: 1 - AS (A) Limite de capacidade do …" at bounding box center [201, 91] width 403 height 182
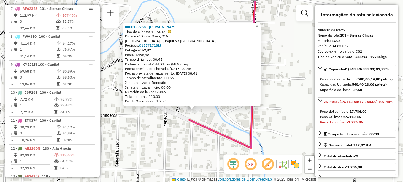
drag, startPoint x: 287, startPoint y: 49, endPoint x: 279, endPoint y: 68, distance: 20.4
click at [279, 68] on div "0000133758 - BLANCH BENJAMIN LUIS Tipo de cliente: 1 - AS (A) Duración: 25 de M…" at bounding box center [201, 91] width 403 height 182
click at [258, 25] on span "×" at bounding box center [256, 26] width 3 height 5
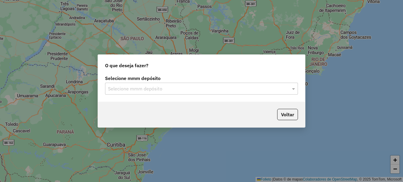
drag, startPoint x: 133, startPoint y: 87, endPoint x: 133, endPoint y: 97, distance: 10.4
click at [133, 87] on input "text" at bounding box center [195, 88] width 175 height 7
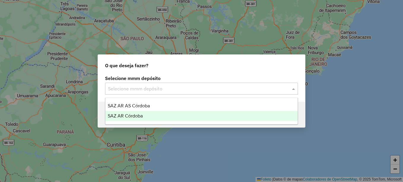
click at [132, 118] on span "SAZ AR Córdoba" at bounding box center [125, 115] width 35 height 5
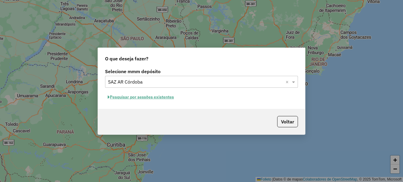
click at [159, 97] on font "Pesquisar por sessões existentes" at bounding box center [142, 96] width 64 height 5
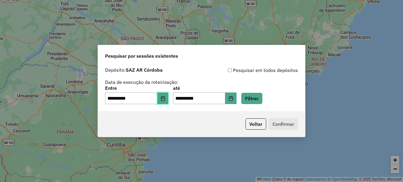
click at [165, 98] on icon "Elija la fecha" at bounding box center [162, 98] width 5 height 5
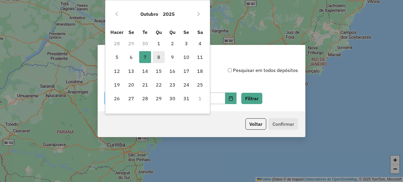
click at [156, 56] on span "8" at bounding box center [159, 57] width 12 height 12
type input "**********"
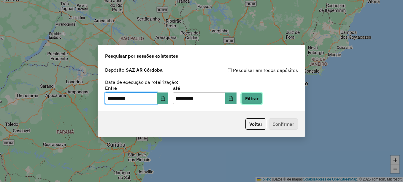
click at [262, 100] on button "Filtrar" at bounding box center [251, 98] width 21 height 11
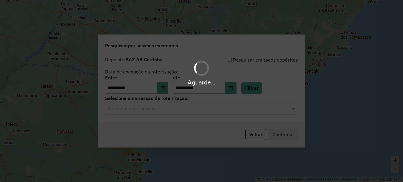
click at [185, 109] on input "text" at bounding box center [195, 108] width 175 height 7
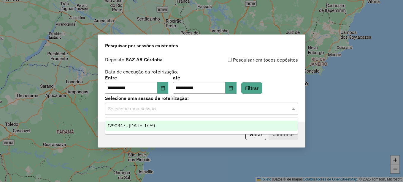
click at [172, 125] on div "1290347 - [DATE] 17:59" at bounding box center [201, 125] width 192 height 10
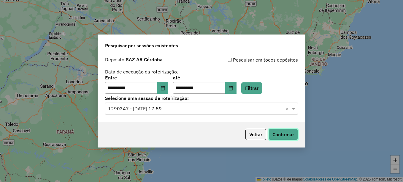
click at [280, 136] on button "Confirmar" at bounding box center [282, 133] width 29 height 11
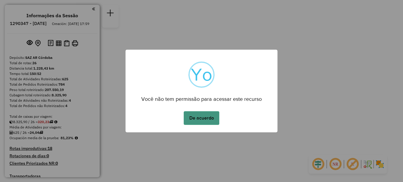
click at [208, 119] on button "De acuerdo" at bounding box center [202, 118] width 36 height 14
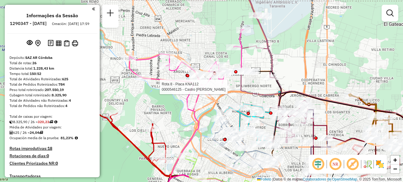
select select "**********"
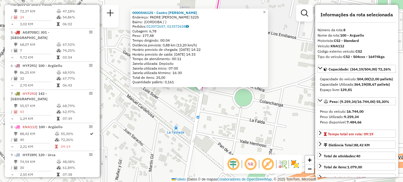
scroll to position [428, 0]
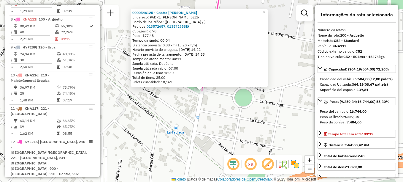
click at [265, 12] on span "×" at bounding box center [264, 11] width 3 height 5
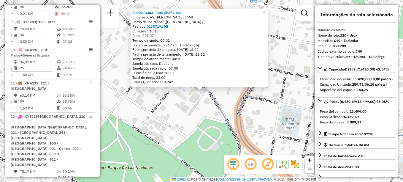
scroll to position [456, 0]
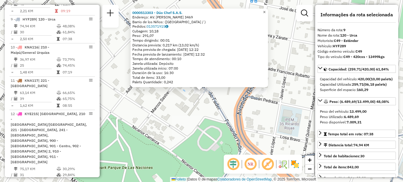
click at [265, 9] on span "×" at bounding box center [264, 11] width 3 height 5
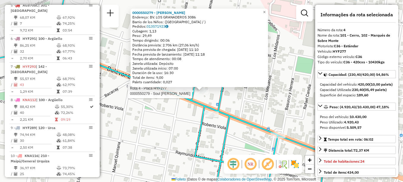
scroll to position [311, 0]
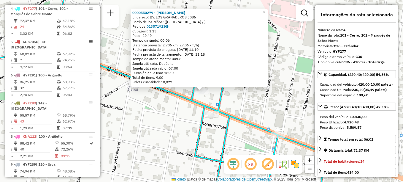
click at [268, 9] on link "×" at bounding box center [264, 12] width 7 height 7
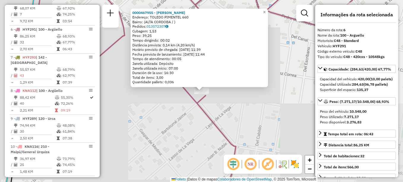
scroll to position [372, 0]
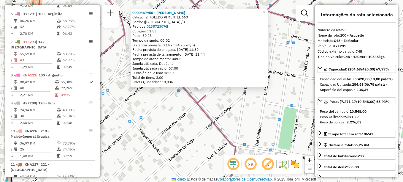
click at [265, 11] on span "×" at bounding box center [264, 11] width 3 height 5
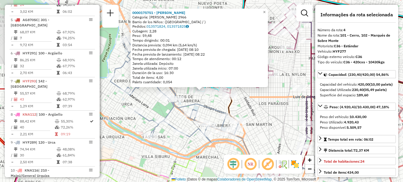
scroll to position [311, 0]
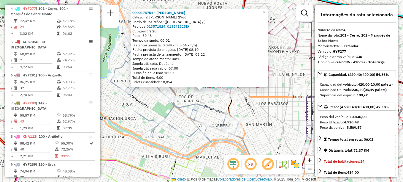
click at [265, 12] on span "×" at bounding box center [264, 11] width 3 height 5
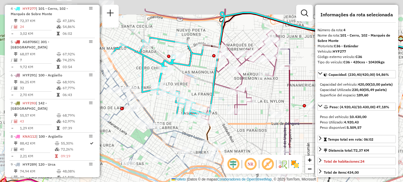
drag, startPoint x: 203, startPoint y: 60, endPoint x: 171, endPoint y: 106, distance: 56.9
click at [172, 105] on div "Rota 4 - Placa HYF277 0000550279 - Soul Aravena Lucas Patricio Janela de atendi…" at bounding box center [201, 91] width 403 height 182
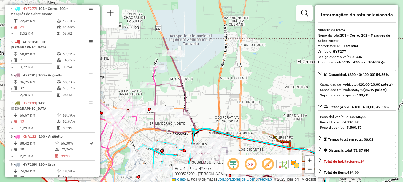
drag, startPoint x: 226, startPoint y: 79, endPoint x: 230, endPoint y: 102, distance: 23.3
click at [230, 102] on div "Rota 4 - Placa HYF277 0000526200 - Juan Pablo Cruceño Janela de atendimento Gra…" at bounding box center [201, 91] width 403 height 182
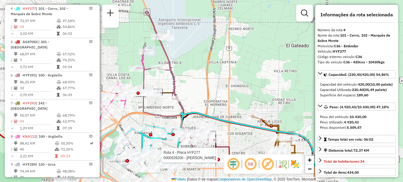
drag, startPoint x: 240, startPoint y: 96, endPoint x: 221, endPoint y: 62, distance: 38.1
click at [221, 62] on div "Rota 4 - Placa HYF277 0000526200 - Juan Pablo Cruceño Janela de atendimento Gra…" at bounding box center [201, 91] width 403 height 182
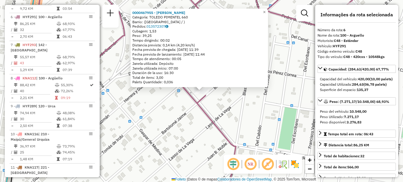
scroll to position [372, 0]
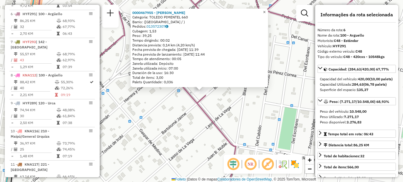
drag, startPoint x: 270, startPoint y: 9, endPoint x: 279, endPoint y: 42, distance: 34.1
click at [265, 9] on span "×" at bounding box center [264, 11] width 3 height 5
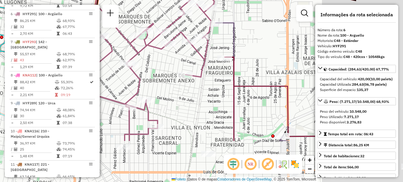
drag, startPoint x: 254, startPoint y: 105, endPoint x: 173, endPoint y: 51, distance: 97.5
click at [173, 55] on div "Janela de atendimento Grade de atendimento Capacidade Transportadoras Veículos …" at bounding box center [201, 91] width 403 height 182
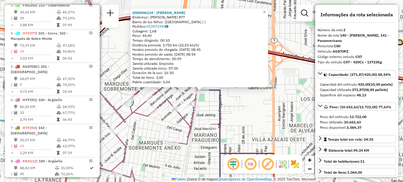
scroll to position [250, 0]
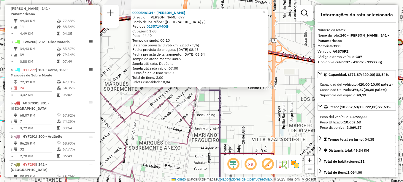
click at [265, 9] on span "×" at bounding box center [264, 11] width 3 height 5
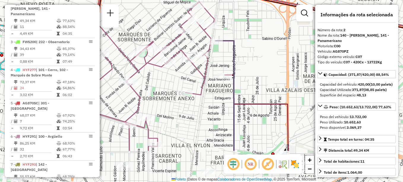
drag, startPoint x: 233, startPoint y: 67, endPoint x: 238, endPoint y: 45, distance: 22.3
click at [238, 46] on div "Janela de atendimento Grade de atendimento Capacidade Transportadoras Veículos …" at bounding box center [201, 91] width 403 height 182
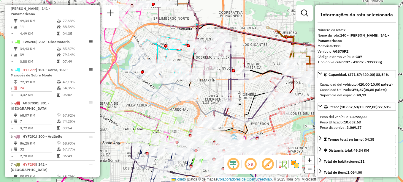
drag, startPoint x: 215, startPoint y: 109, endPoint x: 212, endPoint y: 97, distance: 12.7
click at [212, 97] on icon at bounding box center [275, 134] width 170 height 129
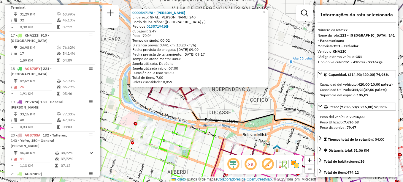
scroll to position [914, 0]
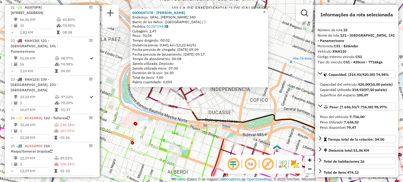
click at [265, 11] on span "×" at bounding box center [264, 11] width 3 height 5
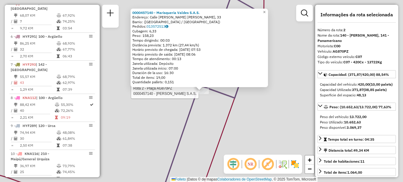
scroll to position [250, 0]
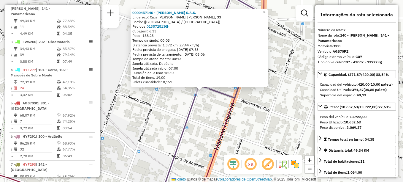
click at [265, 10] on span "×" at bounding box center [264, 11] width 3 height 5
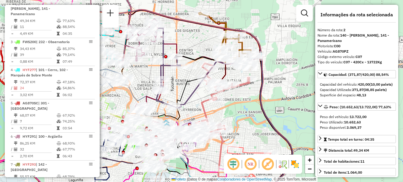
drag, startPoint x: 244, startPoint y: 117, endPoint x: 252, endPoint y: 114, distance: 8.8
click at [252, 114] on div "Janela de atendimento Grade de atendimento Capacidade Transportadoras Veículos …" at bounding box center [201, 91] width 403 height 182
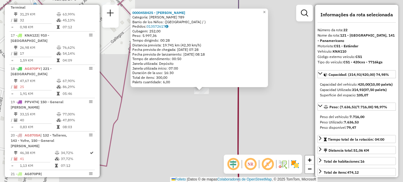
scroll to position [914, 0]
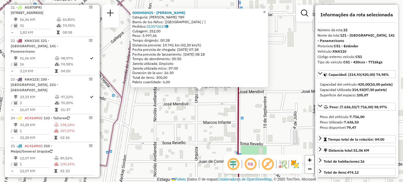
click at [265, 10] on span "×" at bounding box center [264, 11] width 3 height 5
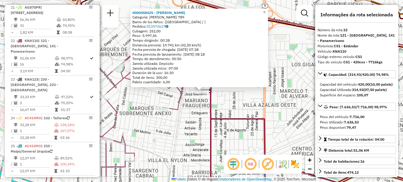
click at [238, 125] on div "Rota 22 - Placa KNA110 0000458425 - CORIA ALICIA ISABEL 0000458425 - CORIA ALIC…" at bounding box center [201, 91] width 403 height 182
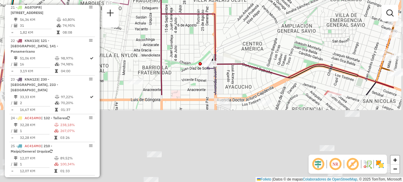
drag, startPoint x: 221, startPoint y: 134, endPoint x: 150, endPoint y: -5, distance: 156.0
click at [150, 0] on html "Aguarde... Pop-up bloqueado! Seu navegador bloqueou automáticamente a abertura …" at bounding box center [201, 91] width 403 height 182
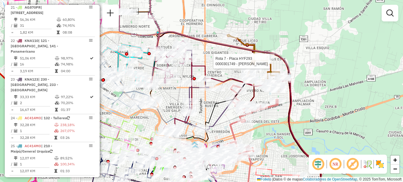
select select "**********"
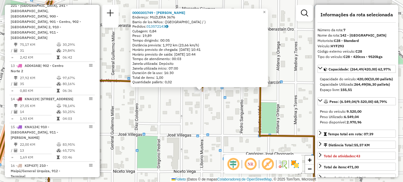
scroll to position [400, 0]
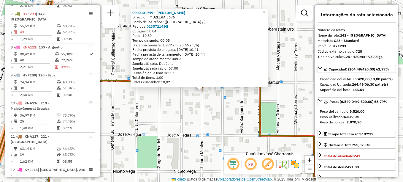
click at [268, 9] on link "×" at bounding box center [264, 12] width 7 height 7
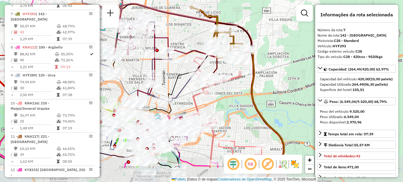
drag, startPoint x: 239, startPoint y: 107, endPoint x: 238, endPoint y: 94, distance: 12.5
click at [238, 94] on div "Janela de atendimento Grade de atendimento Capacidade Transportadoras Veículos …" at bounding box center [201, 91] width 403 height 182
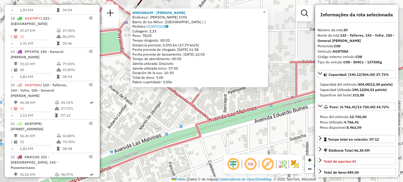
scroll to position [842, 0]
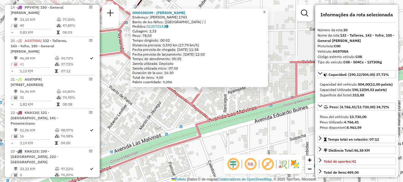
click at [265, 9] on span "×" at bounding box center [264, 11] width 3 height 5
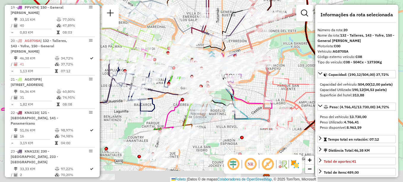
drag, startPoint x: 243, startPoint y: 116, endPoint x: 273, endPoint y: 41, distance: 80.9
click at [273, 42] on div "Janela de atendimento Grade de atendimento Capacidade Transportadoras Veículos …" at bounding box center [201, 91] width 403 height 182
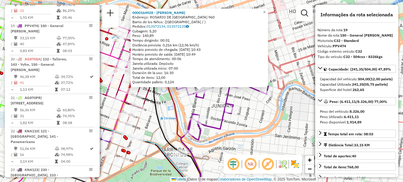
scroll to position [814, 0]
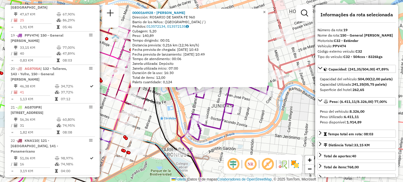
click at [265, 11] on span "×" at bounding box center [264, 11] width 3 height 5
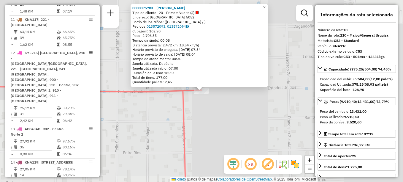
scroll to position [483, 0]
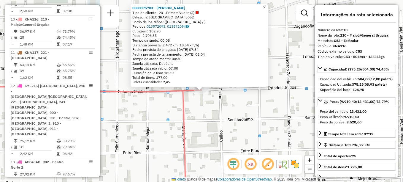
click at [268, 7] on link "×" at bounding box center [264, 7] width 7 height 7
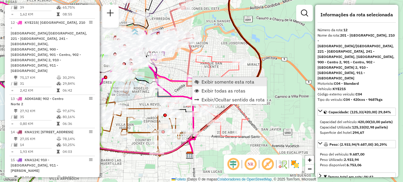
scroll to position [550, 0]
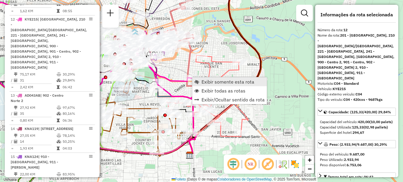
click at [209, 83] on span "Exibir somente esta rota" at bounding box center [227, 81] width 53 height 5
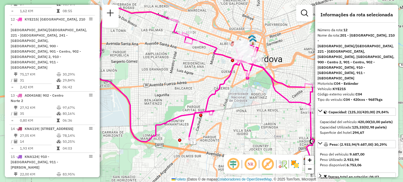
drag, startPoint x: 227, startPoint y: 96, endPoint x: 195, endPoint y: 88, distance: 33.4
click at [195, 88] on div "Janela de atendimento Grade de atendimento Capacidade Transportadoras Veículos …" at bounding box center [201, 91] width 403 height 182
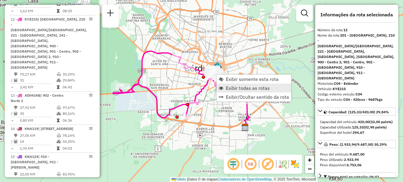
click at [237, 88] on span "Exibir todas as rotas" at bounding box center [248, 87] width 44 height 5
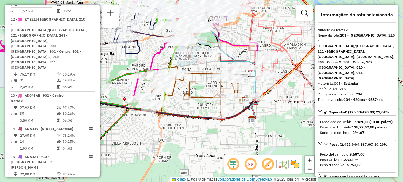
drag, startPoint x: 246, startPoint y: 103, endPoint x: 254, endPoint y: 29, distance: 74.3
click at [254, 29] on div "Janela de atendimento Grade de atendimento Capacidade Transportadoras Veículos …" at bounding box center [201, 91] width 403 height 182
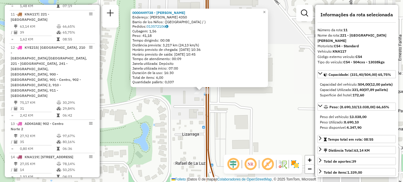
scroll to position [517, 0]
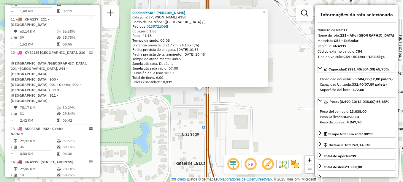
click at [265, 10] on span "×" at bounding box center [264, 11] width 3 height 5
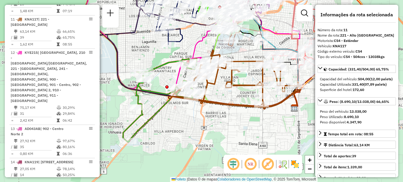
drag, startPoint x: 277, startPoint y: 105, endPoint x: 283, endPoint y: 104, distance: 5.9
click at [283, 104] on icon at bounding box center [234, 79] width 133 height 58
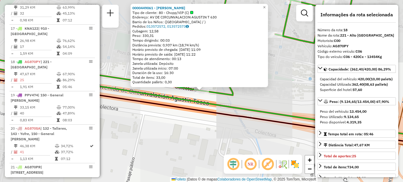
scroll to position [781, 0]
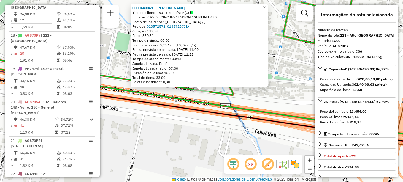
click at [265, 7] on span "×" at bounding box center [264, 7] width 3 height 5
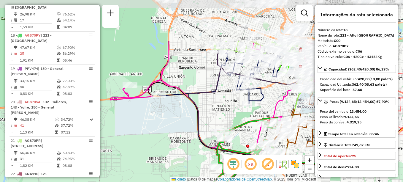
drag, startPoint x: 158, startPoint y: 80, endPoint x: 192, endPoint y: 130, distance: 60.7
click at [192, 130] on div "Janela de atendimento Grade de atendimento Capacidade Transportadoras Veículos …" at bounding box center [201, 91] width 403 height 182
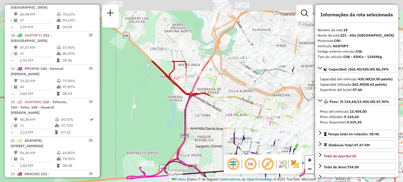
drag, startPoint x: 211, startPoint y: 88, endPoint x: 227, endPoint y: 167, distance: 80.6
click at [227, 168] on hb-router-mapa "Informações da Sessão 1290347 - 08/10/2025 Creación: 07/10/2025 17:59 Depósito:…" at bounding box center [201, 91] width 403 height 182
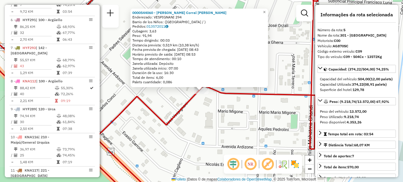
scroll to position [344, 0]
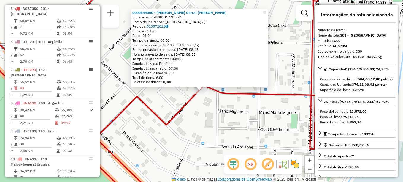
click at [265, 11] on span "×" at bounding box center [264, 11] width 3 height 5
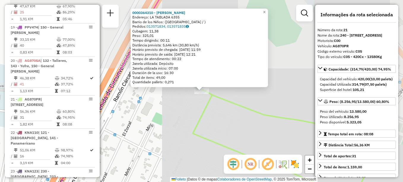
scroll to position [876, 0]
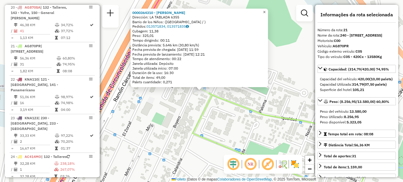
click at [265, 9] on span "×" at bounding box center [264, 11] width 3 height 5
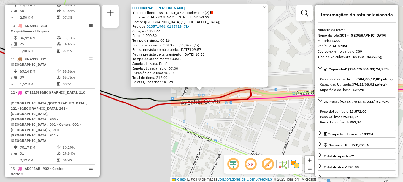
scroll to position [344, 0]
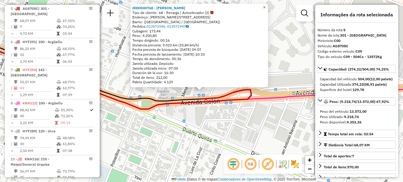
click at [268, 5] on link "×" at bounding box center [264, 7] width 7 height 7
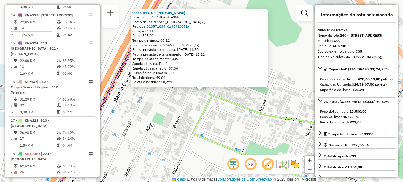
scroll to position [876, 0]
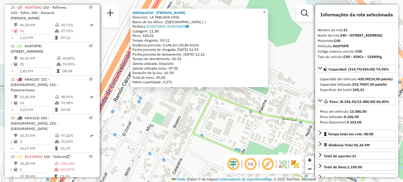
click at [265, 12] on span "×" at bounding box center [264, 11] width 3 height 5
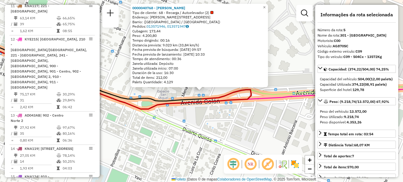
scroll to position [344, 0]
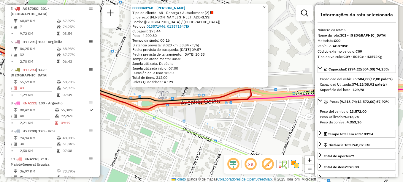
click at [268, 5] on link "×" at bounding box center [264, 7] width 7 height 7
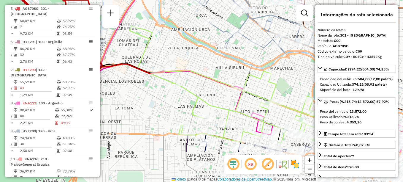
drag, startPoint x: 229, startPoint y: 107, endPoint x: 209, endPoint y: 72, distance: 40.4
click at [209, 72] on icon at bounding box center [228, 84] width 198 height 118
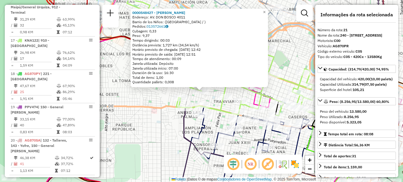
scroll to position [876, 0]
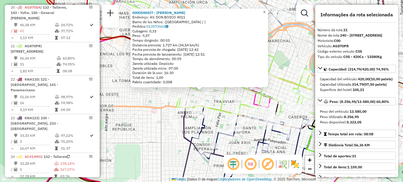
drag, startPoint x: 267, startPoint y: 8, endPoint x: 244, endPoint y: 28, distance: 30.5
click at [265, 9] on span "×" at bounding box center [264, 11] width 3 height 5
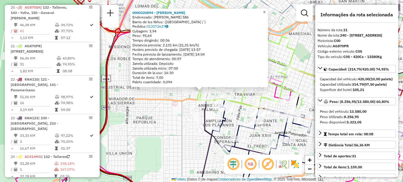
click at [265, 9] on span "×" at bounding box center [264, 11] width 3 height 5
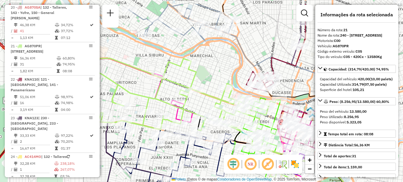
drag, startPoint x: 285, startPoint y: 79, endPoint x: 216, endPoint y: 93, distance: 70.2
click at [187, 100] on icon at bounding box center [148, 72] width 198 height 118
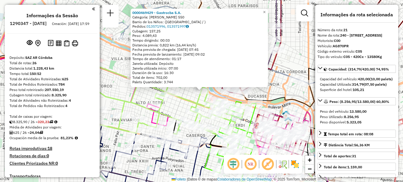
select select "**********"
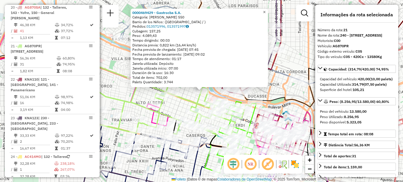
click at [265, 11] on span "×" at bounding box center [264, 11] width 3 height 5
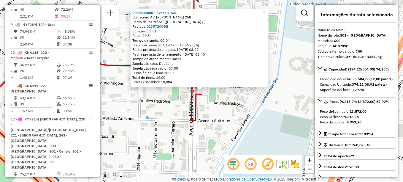
scroll to position [344, 0]
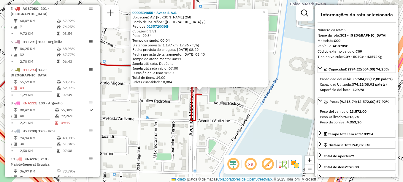
click at [268, 12] on link "×" at bounding box center [264, 12] width 7 height 7
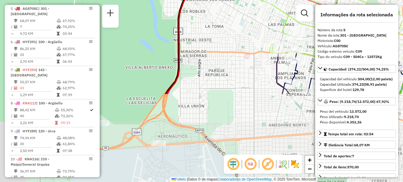
drag, startPoint x: 246, startPoint y: 75, endPoint x: 227, endPoint y: 42, distance: 38.0
click at [241, 0] on html "Aguarde... Pop-up bloqueado! Seu navegador bloqueou automáticamente a abertura …" at bounding box center [201, 91] width 403 height 182
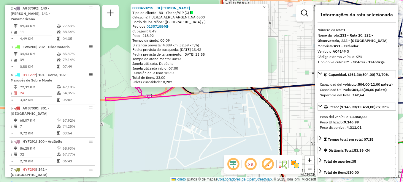
scroll to position [211, 0]
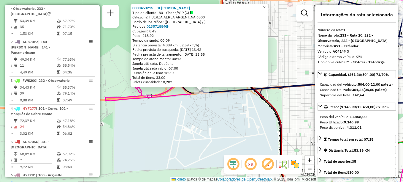
drag, startPoint x: 268, startPoint y: 7, endPoint x: 206, endPoint y: 55, distance: 79.1
click at [265, 7] on span "×" at bounding box center [264, 7] width 3 height 5
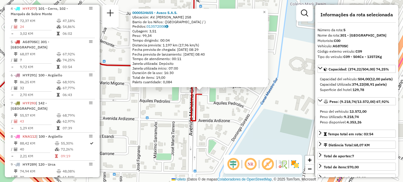
scroll to position [344, 0]
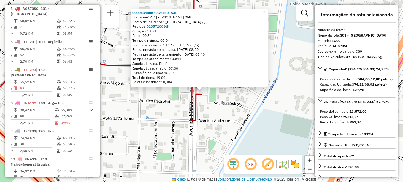
click at [265, 9] on span "×" at bounding box center [264, 11] width 3 height 5
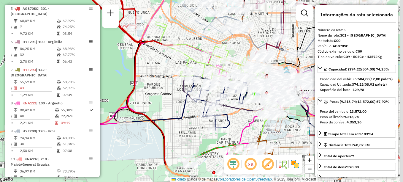
drag, startPoint x: 196, startPoint y: 132, endPoint x: 156, endPoint y: 93, distance: 55.8
click at [155, 97] on div "Janela de atendimento Grade de atendimento Capacidade Transportadoras Veículos …" at bounding box center [201, 91] width 403 height 182
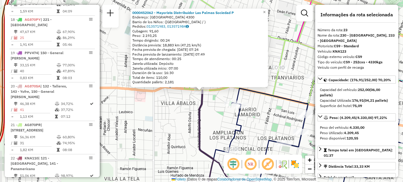
scroll to position [947, 0]
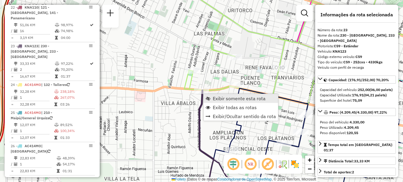
click at [220, 97] on span "Exibir somente esta rota" at bounding box center [239, 98] width 53 height 5
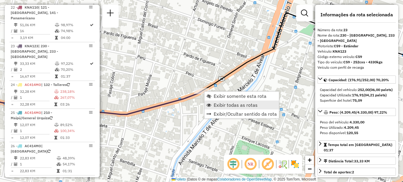
click at [228, 106] on span "Exibir todas as rotas" at bounding box center [236, 104] width 44 height 5
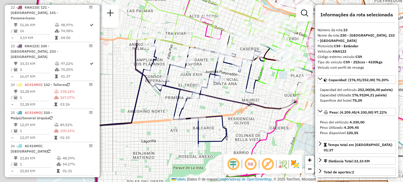
drag, startPoint x: 184, startPoint y: 104, endPoint x: 248, endPoint y: 106, distance: 63.8
click at [248, 106] on icon at bounding box center [211, 74] width 153 height 69
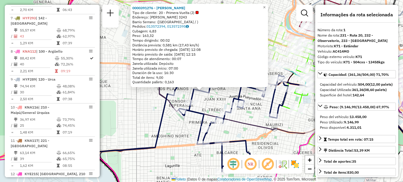
scroll to position [211, 0]
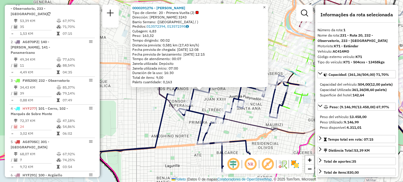
click at [265, 5] on span "×" at bounding box center [264, 7] width 3 height 5
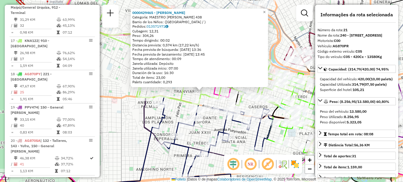
scroll to position [876, 0]
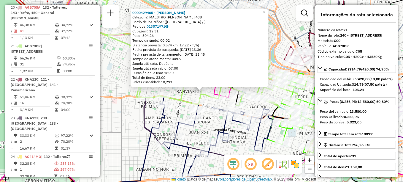
click at [265, 10] on span "×" at bounding box center [264, 11] width 3 height 5
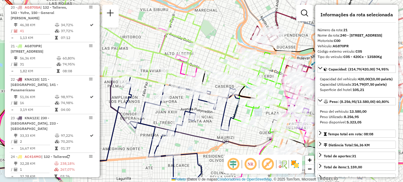
drag, startPoint x: 198, startPoint y: 74, endPoint x: 174, endPoint y: 58, distance: 28.0
click at [174, 58] on icon at bounding box center [153, 26] width 198 height 118
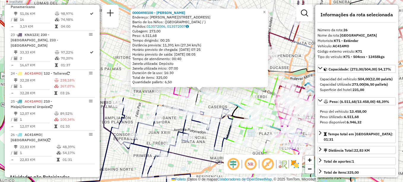
scroll to position [1033, 0]
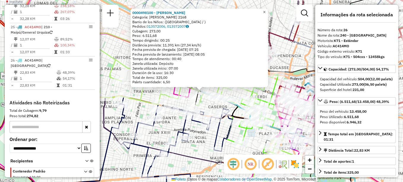
click at [265, 11] on span "×" at bounding box center [264, 11] width 3 height 5
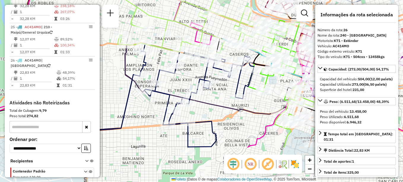
drag, startPoint x: 221, startPoint y: 46, endPoint x: 242, endPoint y: -7, distance: 56.8
click at [242, 0] on html "Aguarde... Pop-up bloqueado! Seu navegador bloqueou automáticamente a abertura …" at bounding box center [201, 91] width 403 height 182
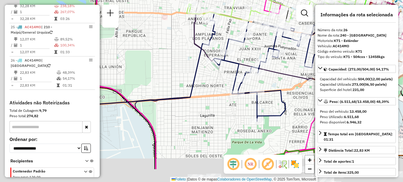
drag, startPoint x: 211, startPoint y: 112, endPoint x: 287, endPoint y: 79, distance: 82.9
click at [283, 80] on div "Janela de atendimento Grade de atendimento Capacidade Transportadoras Veículos …" at bounding box center [201, 91] width 403 height 182
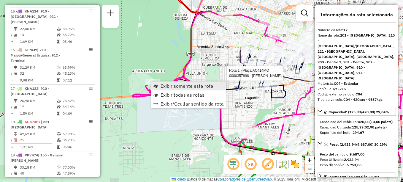
scroll to position [550, 0]
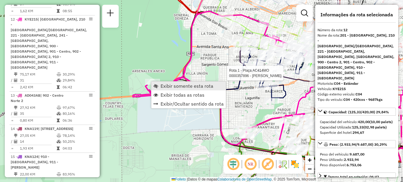
click at [173, 87] on span "Exibir somente esta rota" at bounding box center [186, 85] width 53 height 5
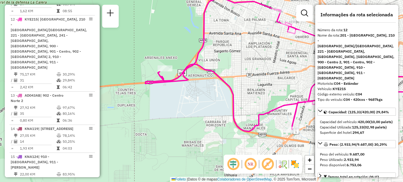
click at [235, 77] on div "Janela de atendimento Grade de atendimento Capacidade Transportadoras Veículos …" at bounding box center [201, 91] width 403 height 182
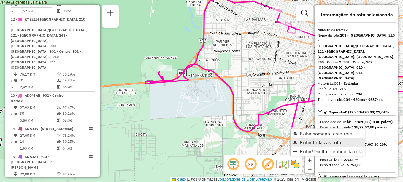
drag, startPoint x: 311, startPoint y: 144, endPoint x: 304, endPoint y: 142, distance: 7.7
click at [311, 144] on span "Exibir todas as rotas" at bounding box center [322, 142] width 44 height 5
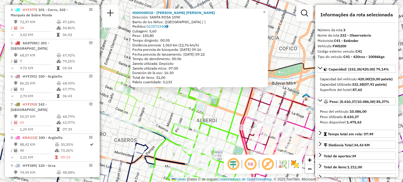
scroll to position [283, 0]
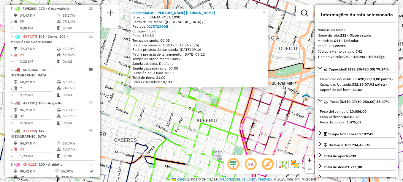
click at [265, 9] on span "×" at bounding box center [264, 11] width 3 height 5
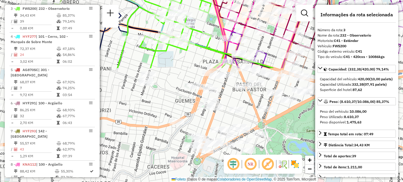
drag, startPoint x: 223, startPoint y: 101, endPoint x: 197, endPoint y: -31, distance: 134.3
click at [197, 0] on html "Aguarde... Pop-up bloqueado! Seu navegador bloqueou automáticamente a abertura …" at bounding box center [201, 91] width 403 height 182
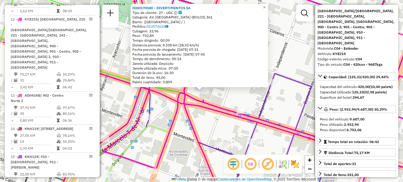
scroll to position [59, 0]
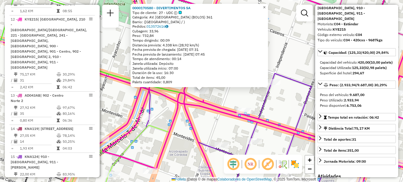
click at [268, 4] on link "×" at bounding box center [264, 7] width 7 height 7
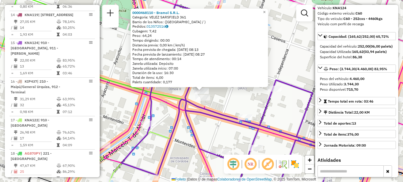
scroll to position [676, 0]
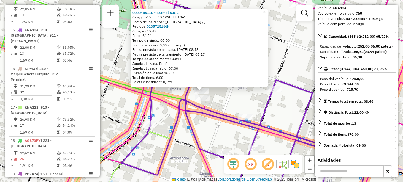
click at [265, 9] on span "×" at bounding box center [264, 11] width 3 height 5
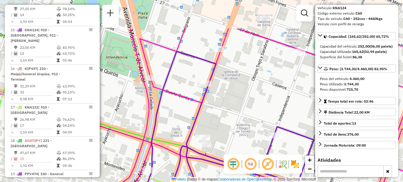
drag, startPoint x: 246, startPoint y: 73, endPoint x: 250, endPoint y: 140, distance: 67.4
click at [250, 140] on div "Janela de atendimento Grade de atendimento Capacidade Transportadoras Veículos …" at bounding box center [201, 91] width 403 height 182
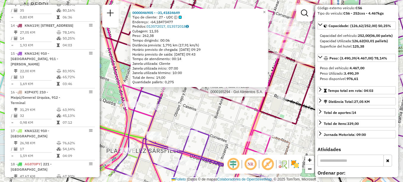
scroll to position [643, 0]
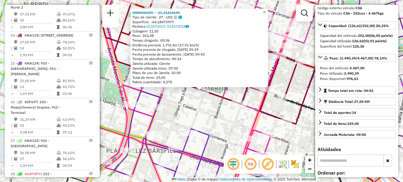
click at [265, 10] on span "×" at bounding box center [264, 11] width 3 height 5
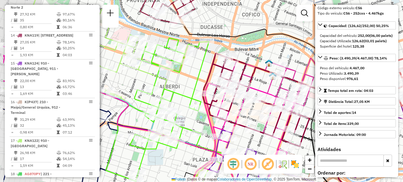
drag, startPoint x: 184, startPoint y: 112, endPoint x: 227, endPoint y: 126, distance: 45.6
click at [227, 126] on icon at bounding box center [172, 129] width 338 height 167
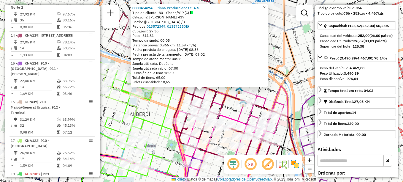
click at [265, 5] on span "×" at bounding box center [264, 7] width 3 height 5
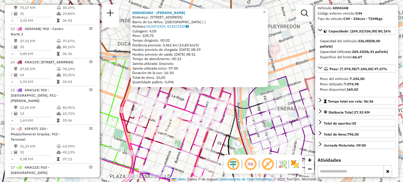
scroll to position [610, 0]
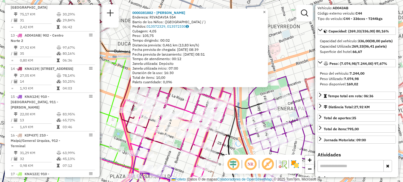
click at [265, 10] on span "×" at bounding box center [264, 11] width 3 height 5
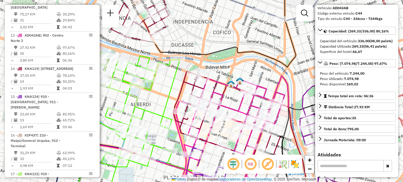
drag, startPoint x: 157, startPoint y: 17, endPoint x: 192, endPoint y: 17, distance: 34.7
click at [192, 17] on div "Janela de atendimento Grade de atendimento Capacidade Transportadoras Veículos …" at bounding box center [201, 91] width 403 height 182
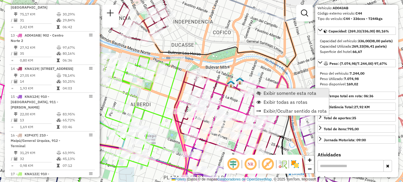
click at [263, 90] on link "Exibir somente esta rota" at bounding box center [291, 92] width 74 height 9
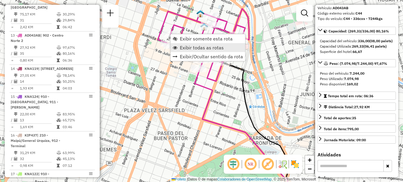
click at [192, 51] on link "Exibir todas as rotas" at bounding box center [208, 47] width 74 height 9
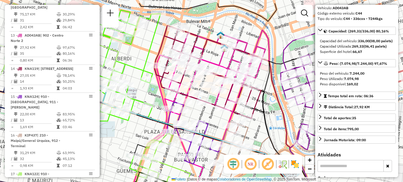
drag, startPoint x: 206, startPoint y: 118, endPoint x: 224, endPoint y: 136, distance: 25.4
click at [224, 136] on icon at bounding box center [231, 171] width 174 height 100
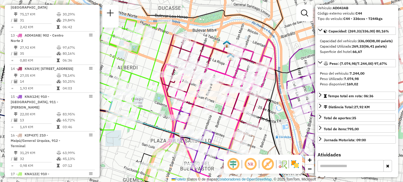
drag, startPoint x: 276, startPoint y: 128, endPoint x: 280, endPoint y: 133, distance: 7.2
click at [280, 133] on div "Janela de atendimento Grade de atendimento Capacidade Transportadoras Veículos …" at bounding box center [201, 91] width 403 height 182
drag, startPoint x: 225, startPoint y: 77, endPoint x: 196, endPoint y: 181, distance: 108.1
click at [196, 181] on html "Aguarde... Pop-up bloqueado! Seu navegador bloqueou automáticamente a abertura …" at bounding box center [201, 91] width 403 height 182
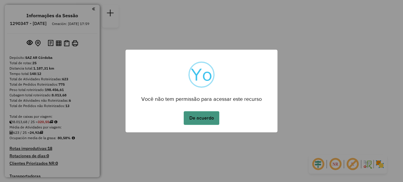
click at [196, 119] on button "De acuerdo" at bounding box center [202, 118] width 36 height 14
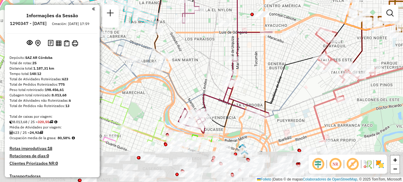
drag, startPoint x: 254, startPoint y: 134, endPoint x: 250, endPoint y: 74, distance: 60.9
click at [250, 74] on div "Janela de atendimento Grade de atendimento Capacidade Transportadoras Veículos …" at bounding box center [201, 91] width 403 height 182
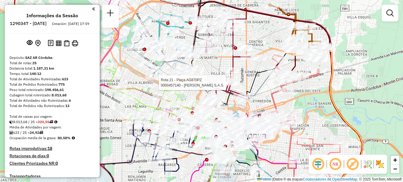
select select "**********"
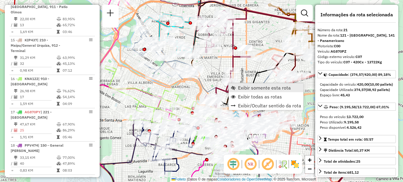
scroll to position [881, 0]
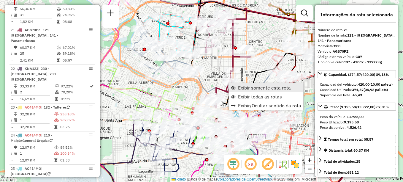
click at [254, 90] on link "Exibir somente esta rota" at bounding box center [266, 87] width 74 height 9
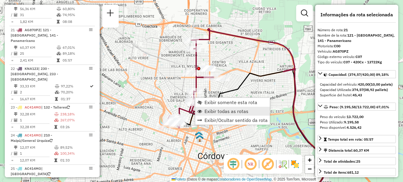
click at [213, 113] on span "Exibir todas as rotas" at bounding box center [226, 111] width 44 height 5
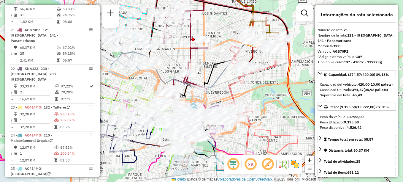
drag, startPoint x: 211, startPoint y: 126, endPoint x: 208, endPoint y: 66, distance: 59.4
click at [208, 66] on div "Rota 21 - Placa AG870PZ 0000466938 - WEHT [PERSON_NAME] de atendimento Grade de…" at bounding box center [201, 91] width 403 height 182
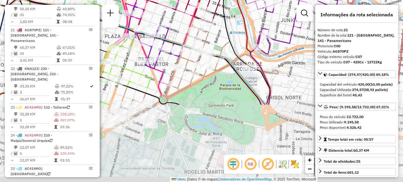
drag, startPoint x: 232, startPoint y: 74, endPoint x: 225, endPoint y: 7, distance: 66.8
click at [225, 7] on icon at bounding box center [247, 31] width 49 height 145
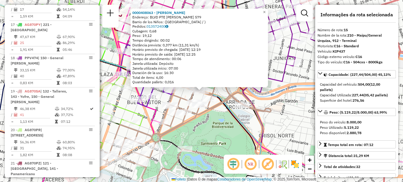
scroll to position [676, 0]
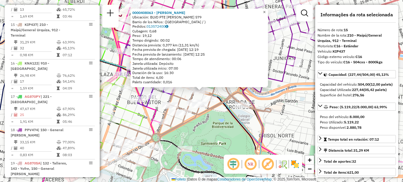
click at [265, 11] on span "×" at bounding box center [264, 11] width 3 height 5
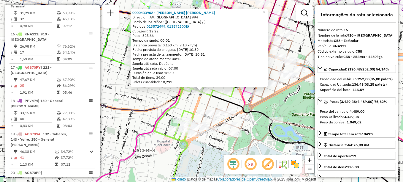
scroll to position [715, 0]
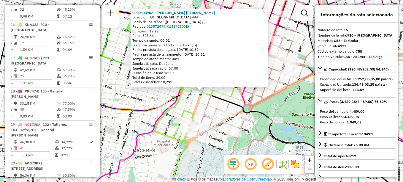
click at [265, 10] on span "×" at bounding box center [264, 11] width 3 height 5
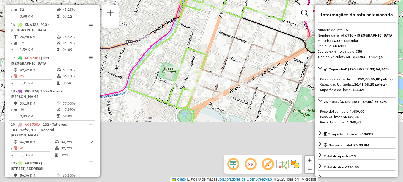
drag, startPoint x: 188, startPoint y: 113, endPoint x: 209, endPoint y: 7, distance: 107.6
click at [209, 7] on div "Janela de atendimento Grade de atendimento Capacidade Transportadoras Veículos …" at bounding box center [201, 91] width 403 height 182
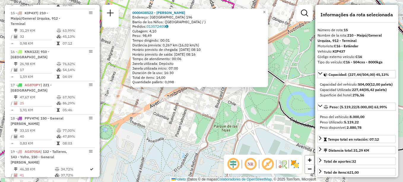
scroll to position [676, 0]
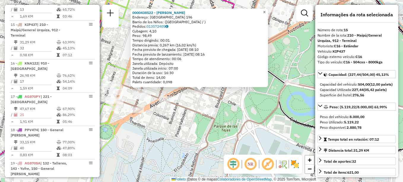
click at [265, 11] on span "×" at bounding box center [264, 11] width 3 height 5
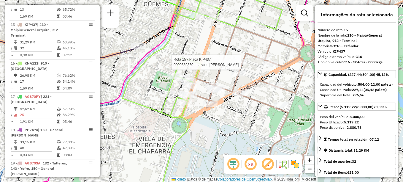
click at [205, 88] on div "Rota 15 - Placa KIP437 0000389830 - Lazarte Gabriel Ezequiel Janela de atendime…" at bounding box center [201, 91] width 403 height 182
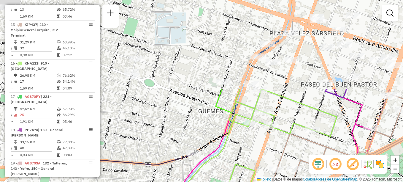
drag, startPoint x: 205, startPoint y: 88, endPoint x: 260, endPoint y: 196, distance: 121.1
click at [260, 181] on html "Aguarde... Pop-up bloqueado! Seu navegador bloqueou automáticamente a abertura …" at bounding box center [201, 91] width 403 height 182
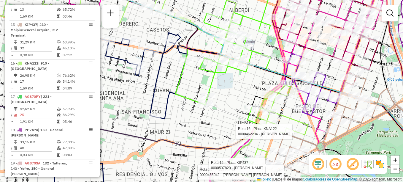
select select "**********"
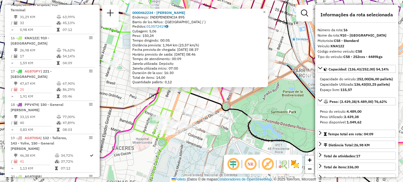
scroll to position [715, 0]
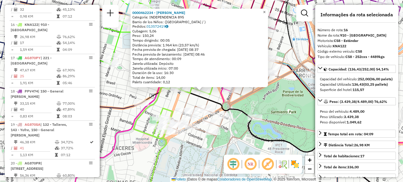
click at [265, 9] on link "×" at bounding box center [264, 12] width 7 height 7
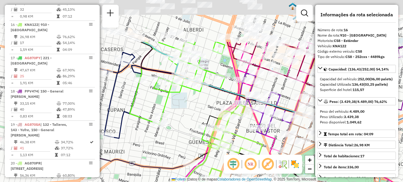
drag, startPoint x: 206, startPoint y: 26, endPoint x: 255, endPoint y: 86, distance: 77.4
click at [255, 86] on icon at bounding box center [264, 104] width 62 height 62
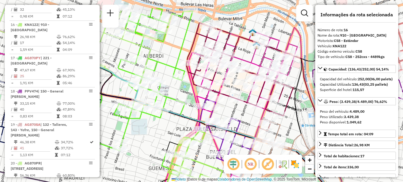
drag, startPoint x: 274, startPoint y: 83, endPoint x: 234, endPoint y: 109, distance: 47.8
click at [234, 109] on div "Janela de atendimento Grade de atendimento Capacidade Transportadoras Veículos …" at bounding box center [201, 91] width 403 height 182
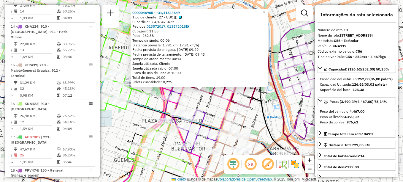
scroll to position [610, 0]
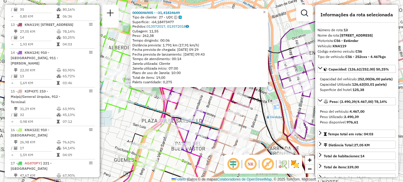
click at [260, 111] on icon at bounding box center [275, 146] width 64 height 106
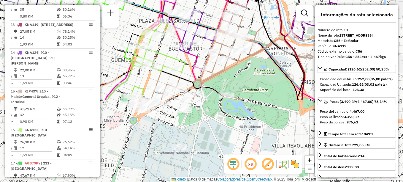
drag, startPoint x: 214, startPoint y: 109, endPoint x: 211, endPoint y: 9, distance: 99.7
click at [211, 9] on div "Janela de atendimento Grade de atendimento Capacidade Transportadoras Veículos …" at bounding box center [201, 91] width 403 height 182
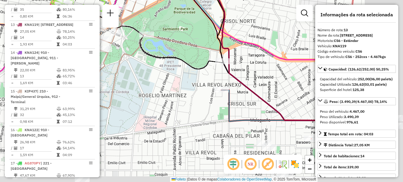
drag, startPoint x: 183, startPoint y: 9, endPoint x: 163, endPoint y: -23, distance: 38.3
click at [163, 0] on html "Aguarde... Pop-up bloqueado! Seu navegador bloqueou automáticamente a abertura …" at bounding box center [201, 91] width 403 height 182
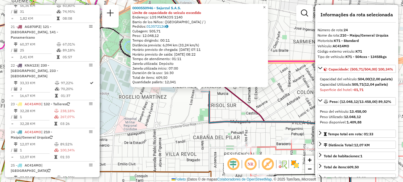
scroll to position [975, 0]
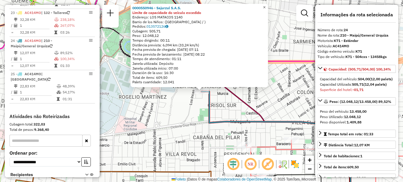
click at [268, 7] on link "×" at bounding box center [264, 7] width 7 height 7
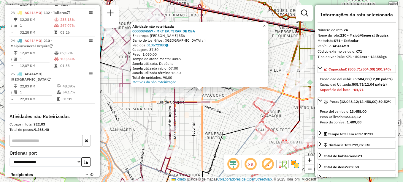
click at [265, 23] on span "×" at bounding box center [264, 25] width 3 height 5
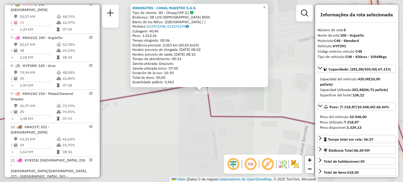
scroll to position [339, 0]
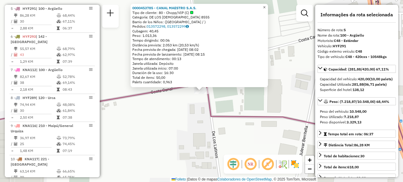
click at [265, 7] on span "×" at bounding box center [264, 7] width 3 height 5
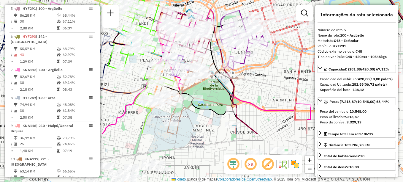
drag, startPoint x: 158, startPoint y: 127, endPoint x: 137, endPoint y: 61, distance: 69.4
click at [137, 61] on div "Janela de atendimento Grade de atendimento Capacidade Transportadoras Veículos …" at bounding box center [201, 91] width 403 height 182
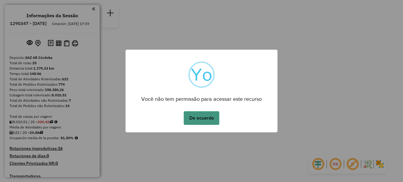
click at [209, 116] on button "De acuerdo" at bounding box center [202, 118] width 36 height 14
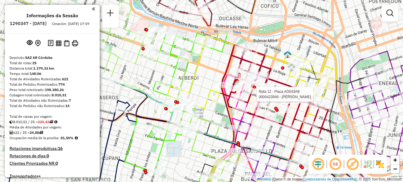
select select "**********"
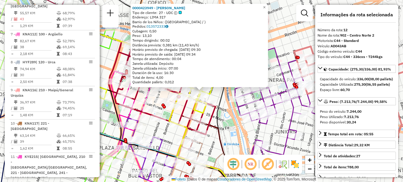
scroll to position [577, 0]
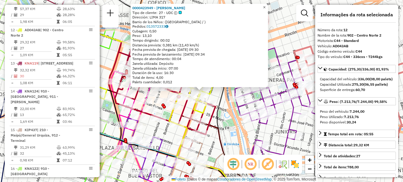
click at [265, 5] on span "×" at bounding box center [264, 7] width 3 height 5
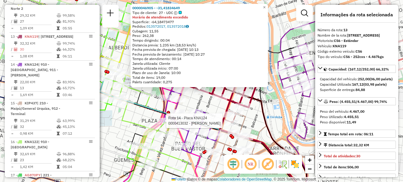
scroll to position [610, 0]
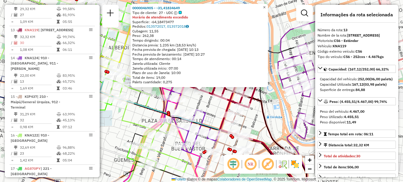
click at [265, 6] on span "×" at bounding box center [264, 7] width 3 height 5
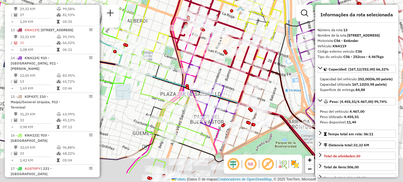
drag, startPoint x: 231, startPoint y: 77, endPoint x: 265, endPoint y: 32, distance: 55.8
click at [264, 33] on div "Rota 12 - Placa AD043AB 0000141791 - Werbin [PERSON_NAME] de atendimento Grade …" at bounding box center [201, 91] width 403 height 182
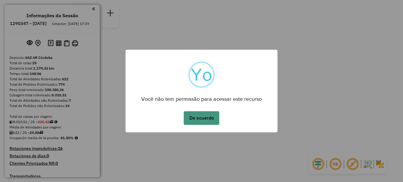
click at [201, 114] on button "De acuerdo" at bounding box center [202, 118] width 36 height 14
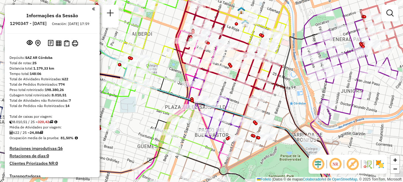
drag, startPoint x: 279, startPoint y: 81, endPoint x: 277, endPoint y: 6, distance: 75.4
click at [277, 7] on icon at bounding box center [228, 47] width 107 height 93
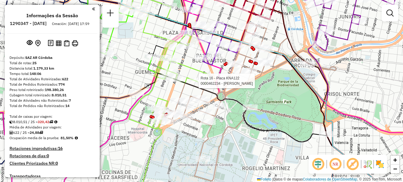
select select "**********"
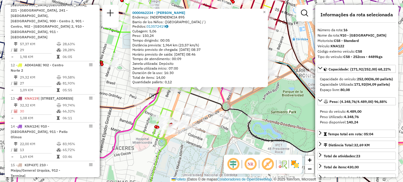
scroll to position [715, 0]
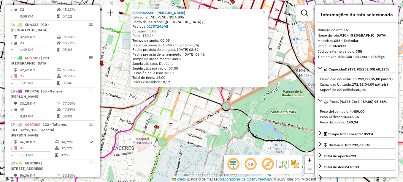
click at [265, 9] on span "×" at bounding box center [264, 11] width 3 height 5
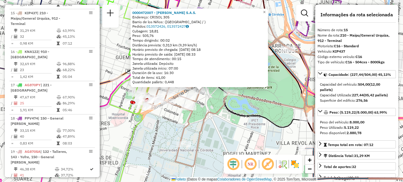
scroll to position [676, 0]
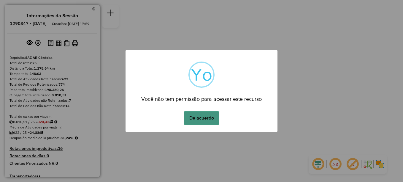
click at [204, 114] on button "De acuerdo" at bounding box center [202, 118] width 36 height 14
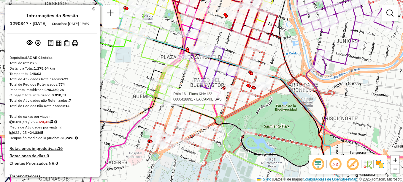
select select "**********"
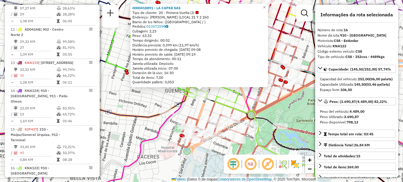
scroll to position [715, 0]
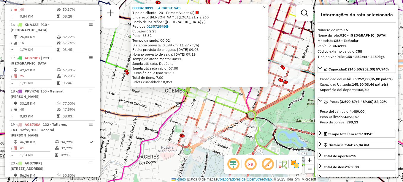
click at [265, 5] on span "×" at bounding box center [264, 7] width 3 height 5
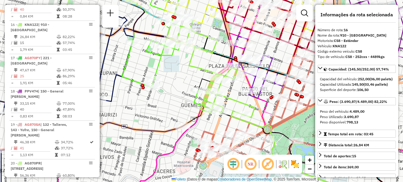
drag, startPoint x: 240, startPoint y: 84, endPoint x: 255, endPoint y: 95, distance: 18.6
click at [255, 95] on icon at bounding box center [256, 67] width 62 height 62
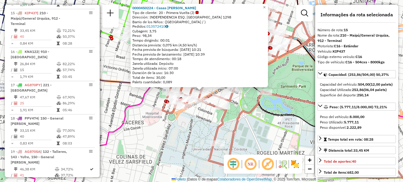
scroll to position [676, 0]
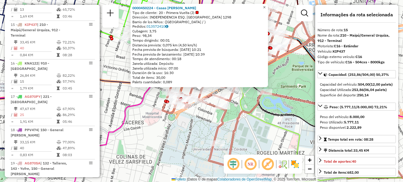
click at [265, 5] on span "×" at bounding box center [264, 7] width 3 height 5
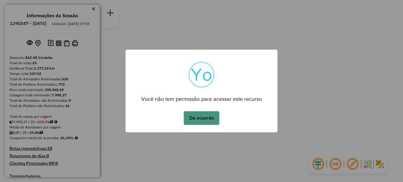
click at [209, 119] on button "De acuerdo" at bounding box center [202, 118] width 36 height 14
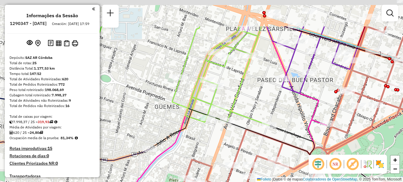
drag, startPoint x: 246, startPoint y: 117, endPoint x: 247, endPoint y: 135, distance: 18.4
click at [247, 125] on icon at bounding box center [220, 75] width 97 height 99
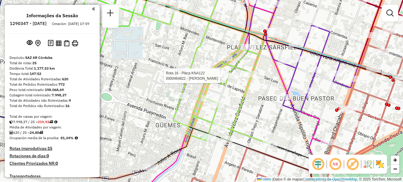
select select "**********"
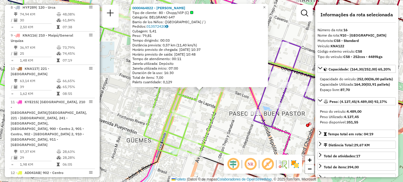
scroll to position [715, 0]
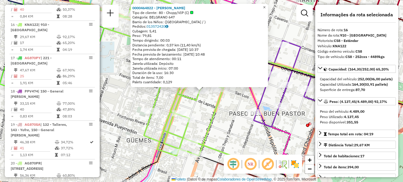
click at [268, 5] on link "×" at bounding box center [264, 7] width 7 height 7
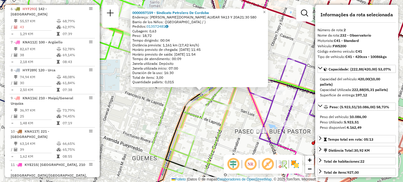
scroll to position [250, 0]
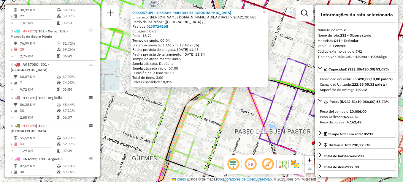
click at [265, 9] on span "×" at bounding box center [264, 11] width 3 height 5
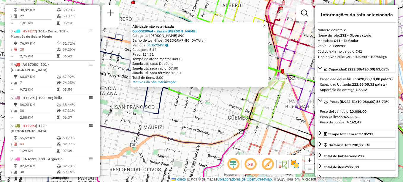
click at [265, 23] on span "×" at bounding box center [264, 25] width 3 height 5
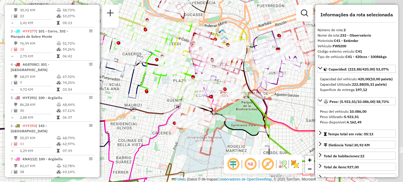
drag, startPoint x: 160, startPoint y: 145, endPoint x: 132, endPoint y: 146, distance: 27.3
click at [132, 146] on icon at bounding box center [192, 99] width 294 height 205
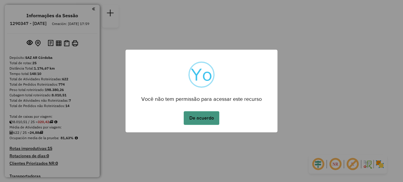
click at [202, 117] on button "De acuerdo" at bounding box center [202, 118] width 36 height 14
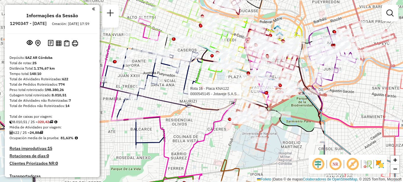
select select "**********"
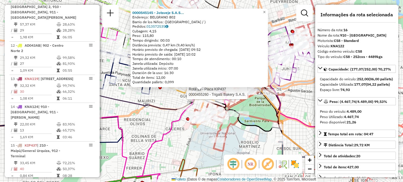
scroll to position [715, 0]
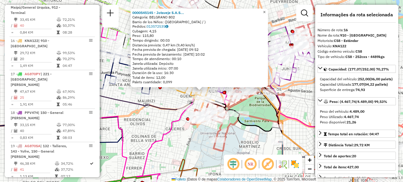
click at [265, 9] on span "×" at bounding box center [264, 11] width 3 height 5
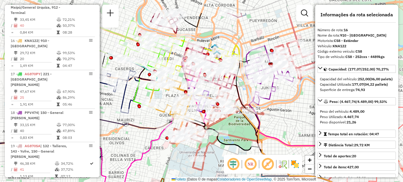
drag, startPoint x: 166, startPoint y: 145, endPoint x: 161, endPoint y: 147, distance: 4.6
click at [161, 147] on div "Janela de atendimento Grade de atendimento Capacidade Transportadoras Veículos …" at bounding box center [201, 91] width 403 height 182
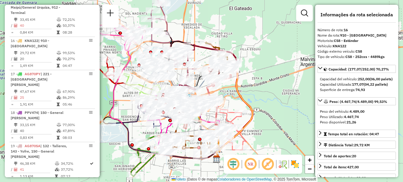
click at [256, 89] on div "Janela de atendimento Grade de atendimento Capacidade Transportadoras Veículos …" at bounding box center [201, 91] width 403 height 182
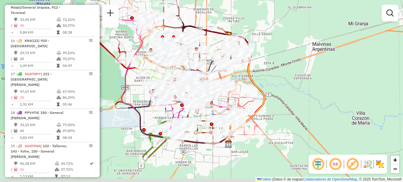
drag, startPoint x: 245, startPoint y: 106, endPoint x: 268, endPoint y: 78, distance: 36.0
click at [264, 79] on icon at bounding box center [245, 94] width 38 height 98
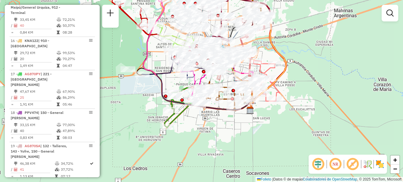
drag, startPoint x: 150, startPoint y: 96, endPoint x: 161, endPoint y: 73, distance: 25.1
click at [161, 73] on icon at bounding box center [205, 81] width 97 height 58
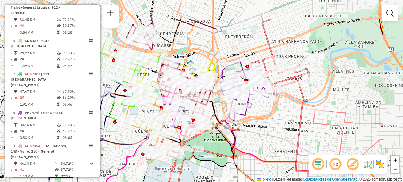
drag, startPoint x: 287, startPoint y: 112, endPoint x: 258, endPoint y: 133, distance: 36.0
click at [258, 133] on div "Janela de atendimento Grade de atendimento Capacidade Transportadoras Veículos …" at bounding box center [201, 91] width 403 height 182
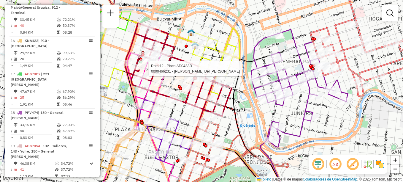
select select "**********"
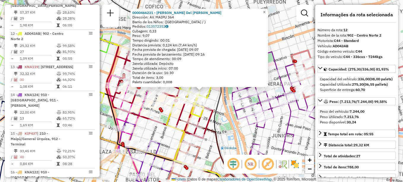
scroll to position [577, 0]
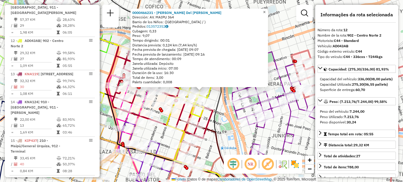
click at [265, 12] on span "×" at bounding box center [264, 11] width 3 height 5
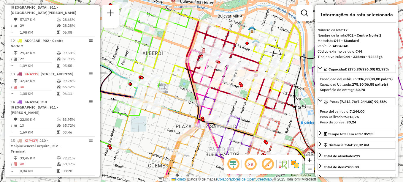
drag, startPoint x: 244, startPoint y: 38, endPoint x: 296, endPoint y: 18, distance: 56.0
click at [296, 18] on div "Janela de atendimento Grade de atendimento Capacidade Transportadoras Veículos …" at bounding box center [201, 91] width 403 height 182
click at [130, 160] on div "Janela de atendimento Grade de atendimento Capacidade Transportadoras Veículos …" at bounding box center [201, 91] width 403 height 182
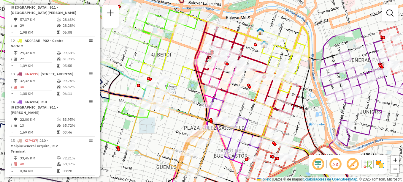
drag, startPoint x: 366, startPoint y: 7, endPoint x: 375, endPoint y: 9, distance: 8.4
click at [375, 9] on div "Janela de atendimento Grade de atendimento Capacidade Transportadoras Veículos …" at bounding box center [201, 91] width 403 height 182
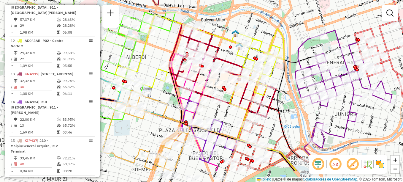
drag, startPoint x: 311, startPoint y: 54, endPoint x: 314, endPoint y: 25, distance: 28.7
click at [314, 25] on div "Janela de atendimento Grade de atendimento Capacidade Transportadoras Veículos …" at bounding box center [201, 91] width 403 height 182
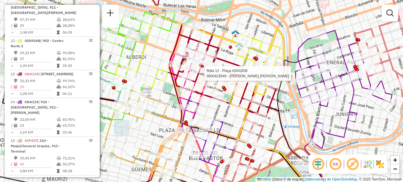
select select "**********"
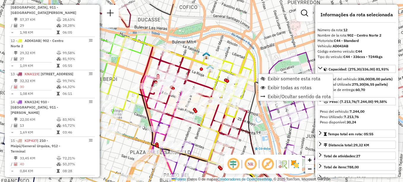
drag, startPoint x: 248, startPoint y: 125, endPoint x: 181, endPoint y: 163, distance: 76.7
click at [249, 163] on icon at bounding box center [273, 148] width 49 height 147
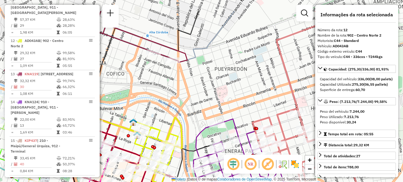
drag, startPoint x: 239, startPoint y: 65, endPoint x: 177, endPoint y: 182, distance: 131.7
click at [177, 181] on html "Aguarde... Pop-up bloqueado! Seu navegador bloqueou automáticamente a abertura …" at bounding box center [201, 91] width 403 height 182
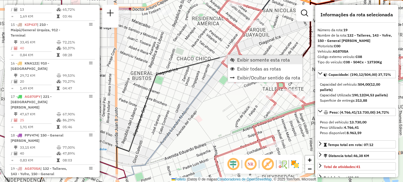
scroll to position [809, 0]
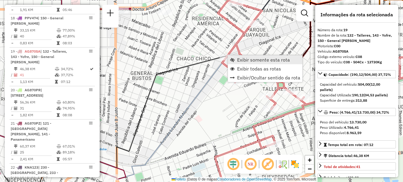
click at [242, 62] on span "Exibir somente esta rota" at bounding box center [263, 59] width 53 height 5
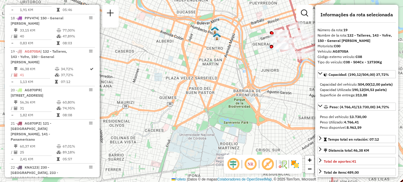
drag, startPoint x: 182, startPoint y: 103, endPoint x: 257, endPoint y: 92, distance: 75.3
click at [257, 92] on div "Janela de atendimento Grade de atendimento Capacidade Transportadoras Veículos …" at bounding box center [201, 91] width 403 height 182
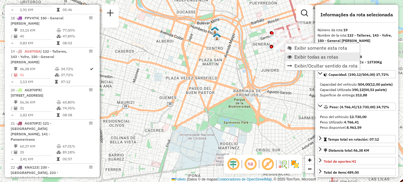
click at [295, 58] on span "Exibir todas as rotas" at bounding box center [316, 56] width 44 height 5
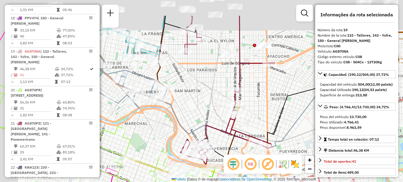
drag, startPoint x: 173, startPoint y: 123, endPoint x: 190, endPoint y: 135, distance: 21.3
click at [188, 141] on div "Rota 16 - Placa KNA122 0000036473 - [PERSON_NAME] [PERSON_NAME] 11 - Placa KYE2…" at bounding box center [201, 91] width 403 height 182
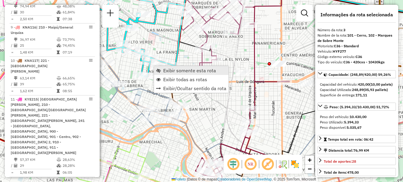
scroll to position [278, 0]
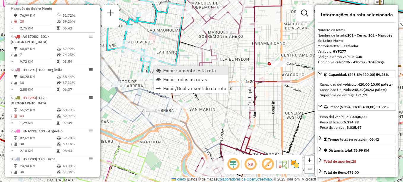
click at [173, 69] on span "Exibir somente esta rota" at bounding box center [189, 70] width 53 height 5
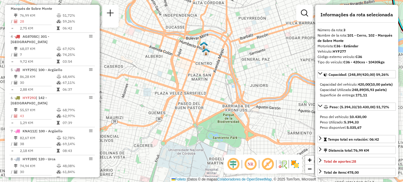
drag, startPoint x: 180, startPoint y: 112, endPoint x: 211, endPoint y: 117, distance: 30.9
click at [211, 117] on div "Janela de atendimento Grade de atendimento Capacidade Transportadoras Veículos …" at bounding box center [201, 91] width 403 height 182
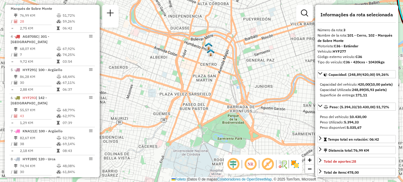
drag, startPoint x: 216, startPoint y: 139, endPoint x: 221, endPoint y: 140, distance: 5.1
click at [221, 140] on div "Janela de atendimento Grade de atendimento Capacidade Transportadoras Veículos …" at bounding box center [201, 91] width 403 height 182
